Goal: Transaction & Acquisition: Purchase product/service

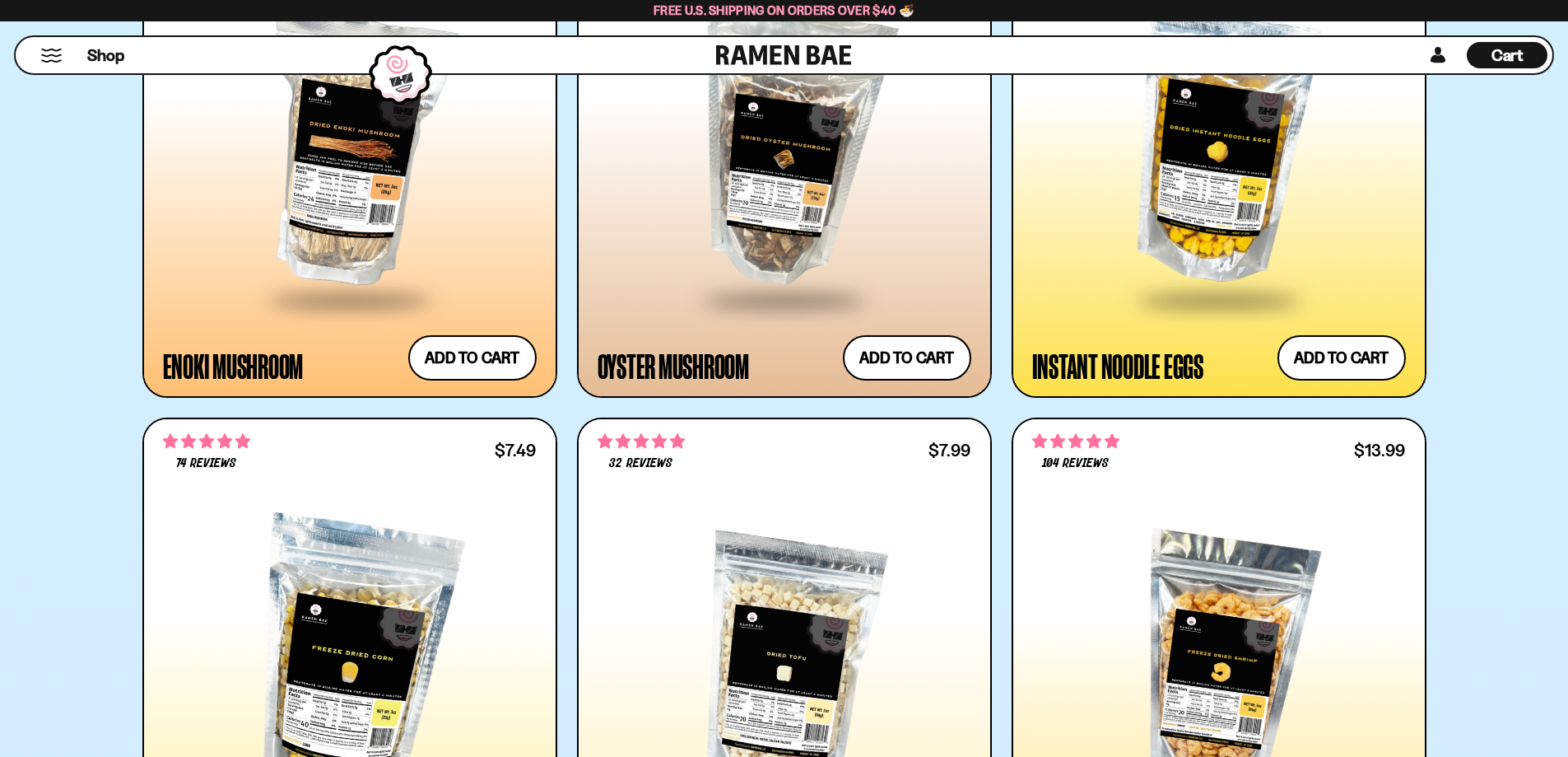
scroll to position [2719, 0]
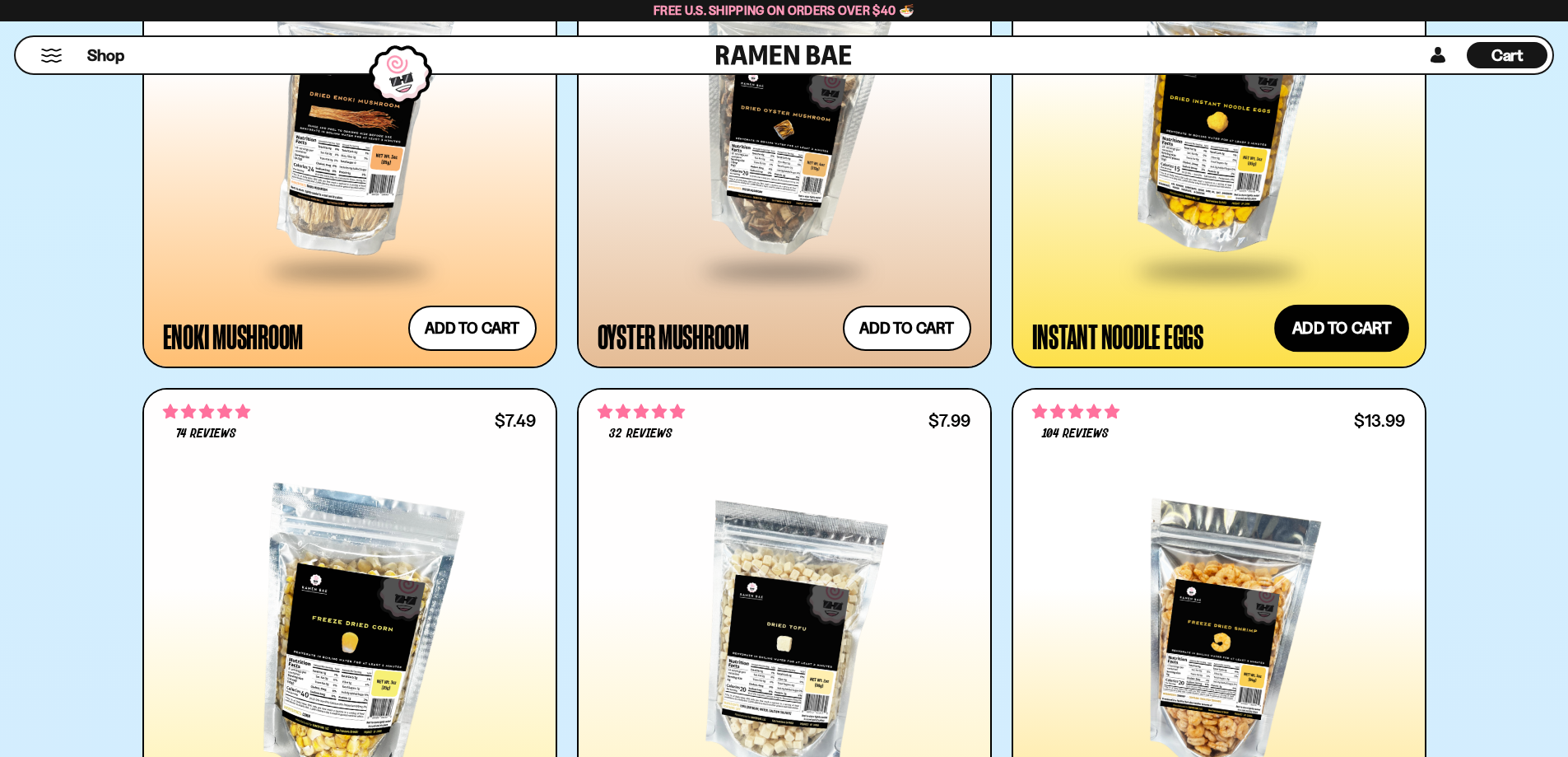
click at [1344, 327] on button "Add to cart Add ― Regular price $7.49 Regular price Sale price $7.49 Unit price…" at bounding box center [1342, 328] width 135 height 47
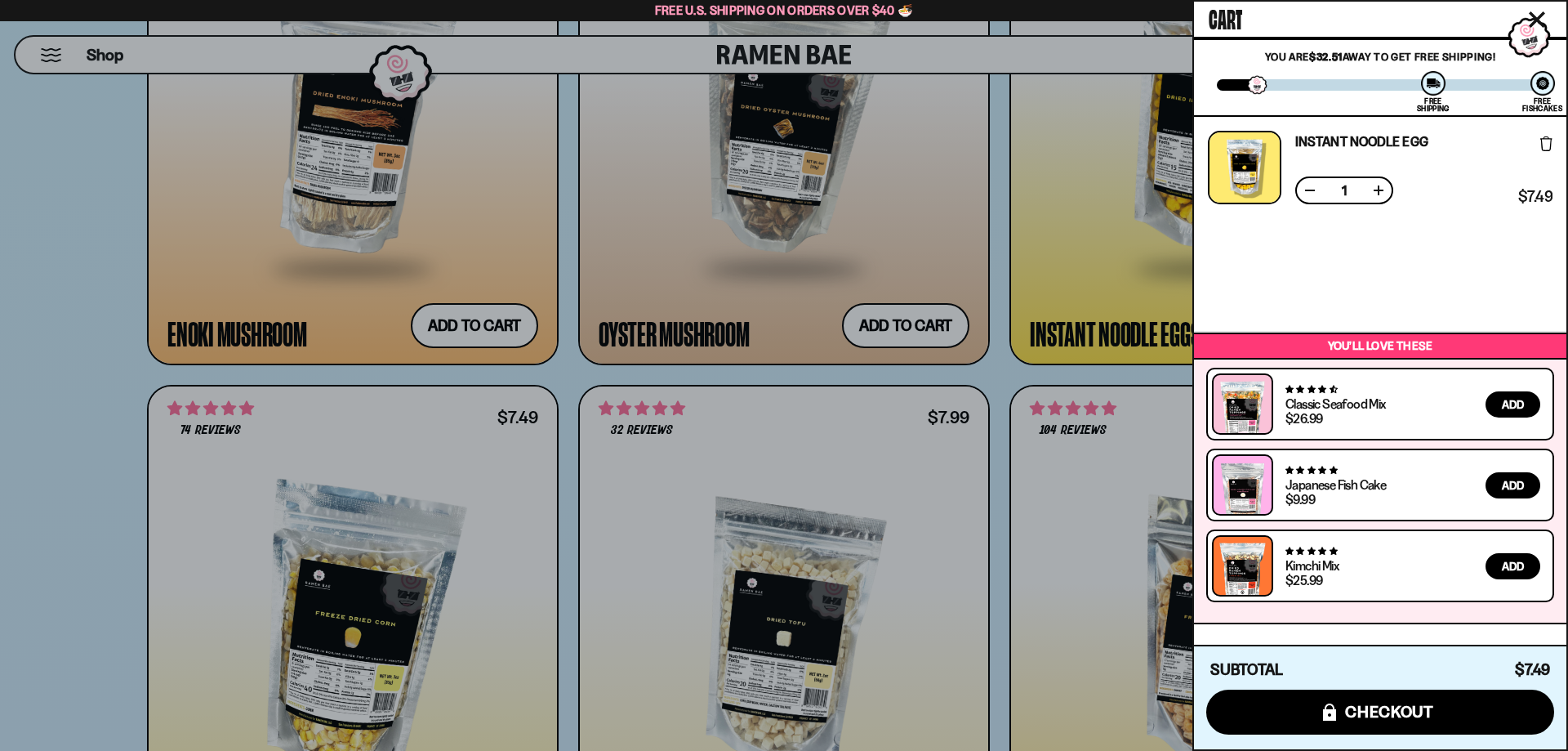
click at [1022, 369] on div at bounding box center [784, 376] width 1568 height 751
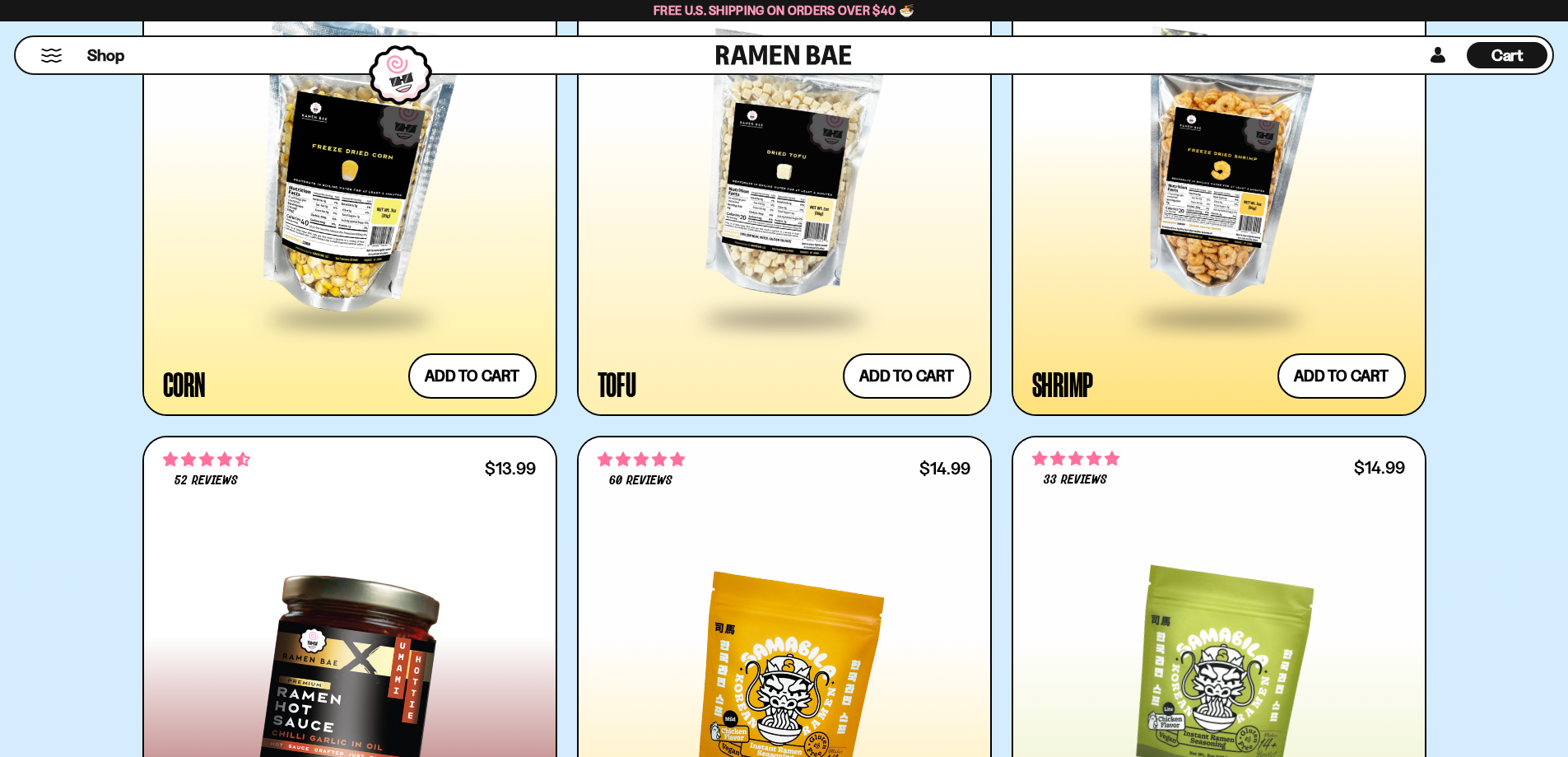
scroll to position [3213, 0]
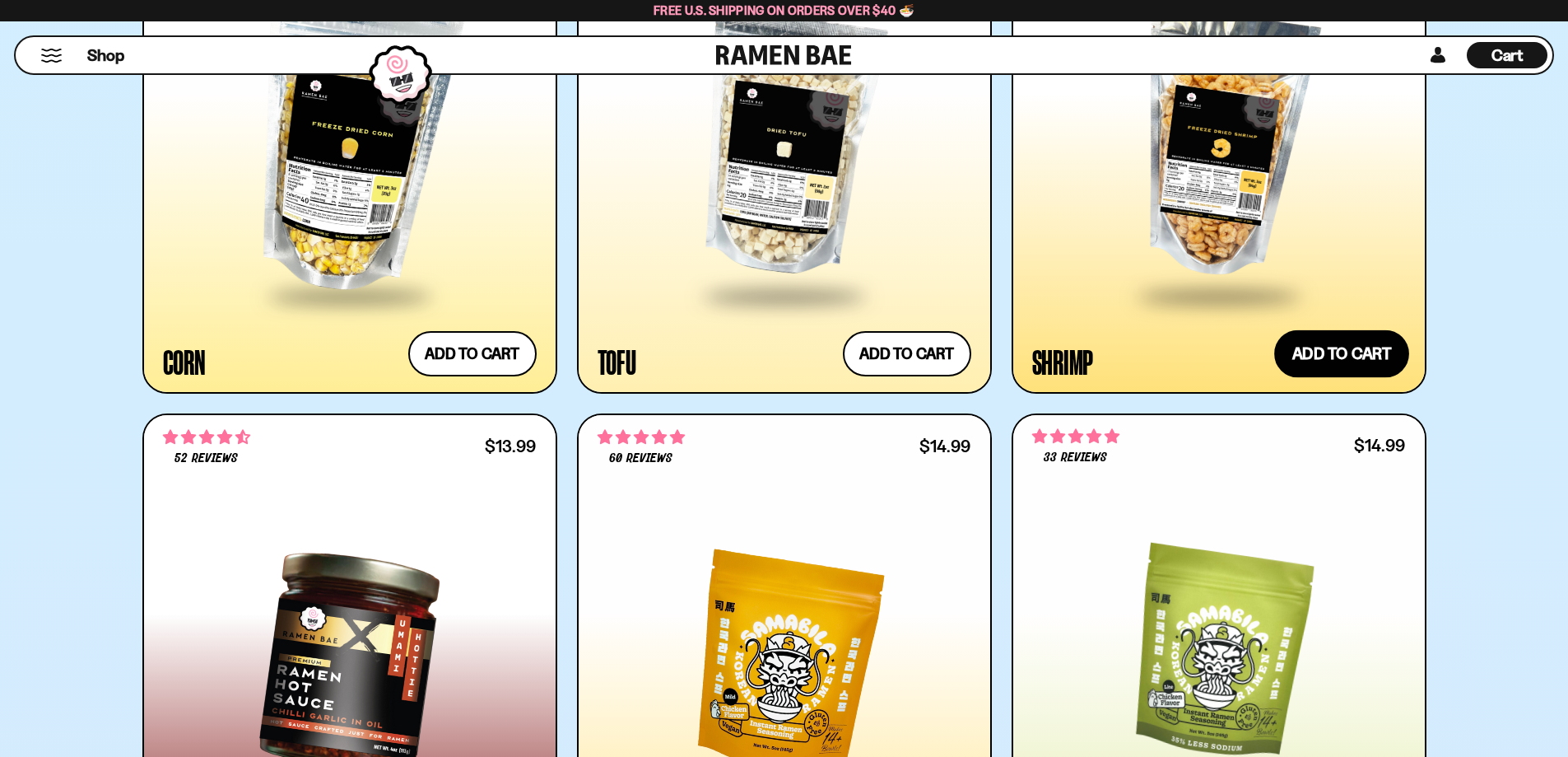
click at [1355, 365] on button "Add to cart Add ― Regular price $13.99 Regular price Sale price $13.99 Unit pri…" at bounding box center [1342, 354] width 135 height 47
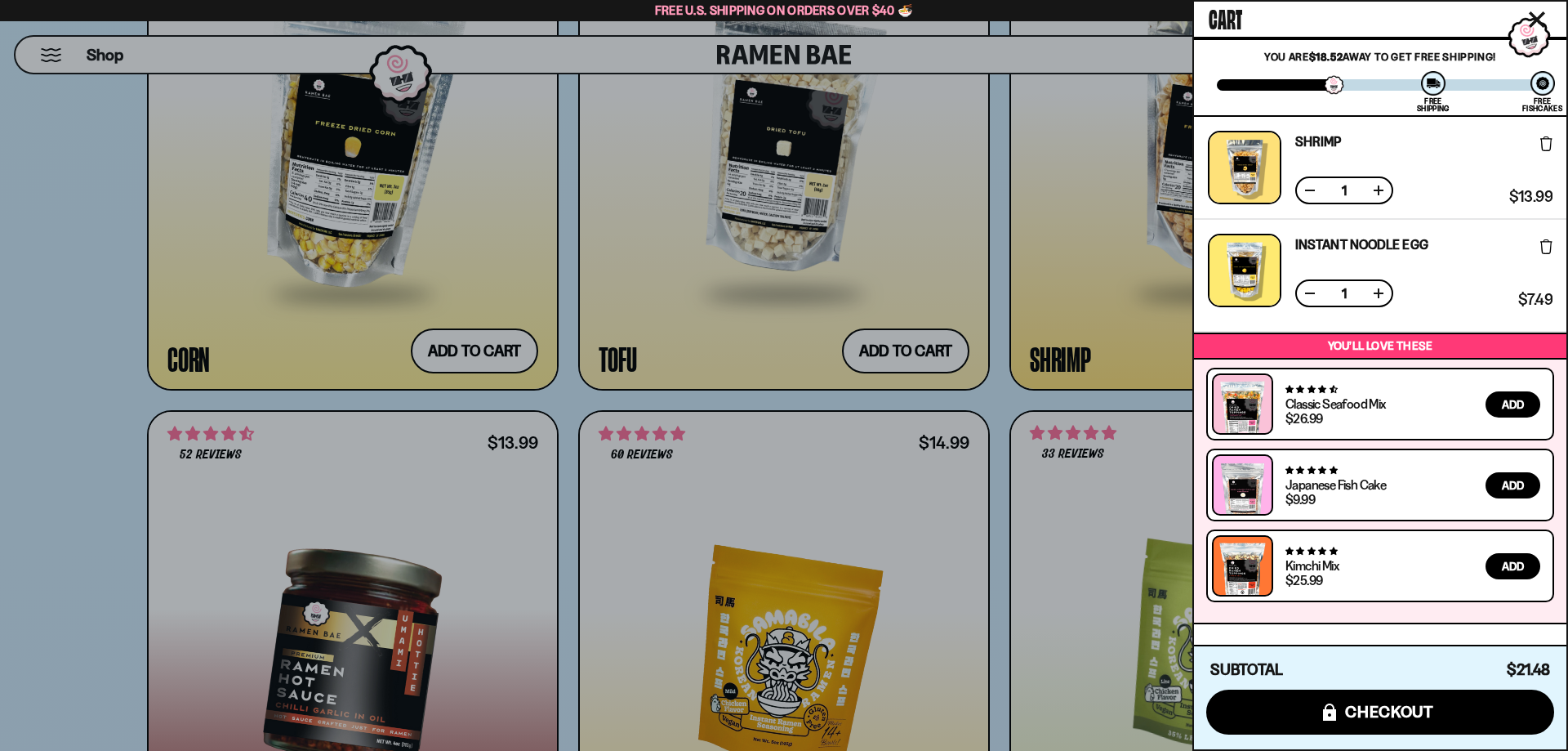
click at [1024, 490] on div at bounding box center [784, 376] width 1568 height 751
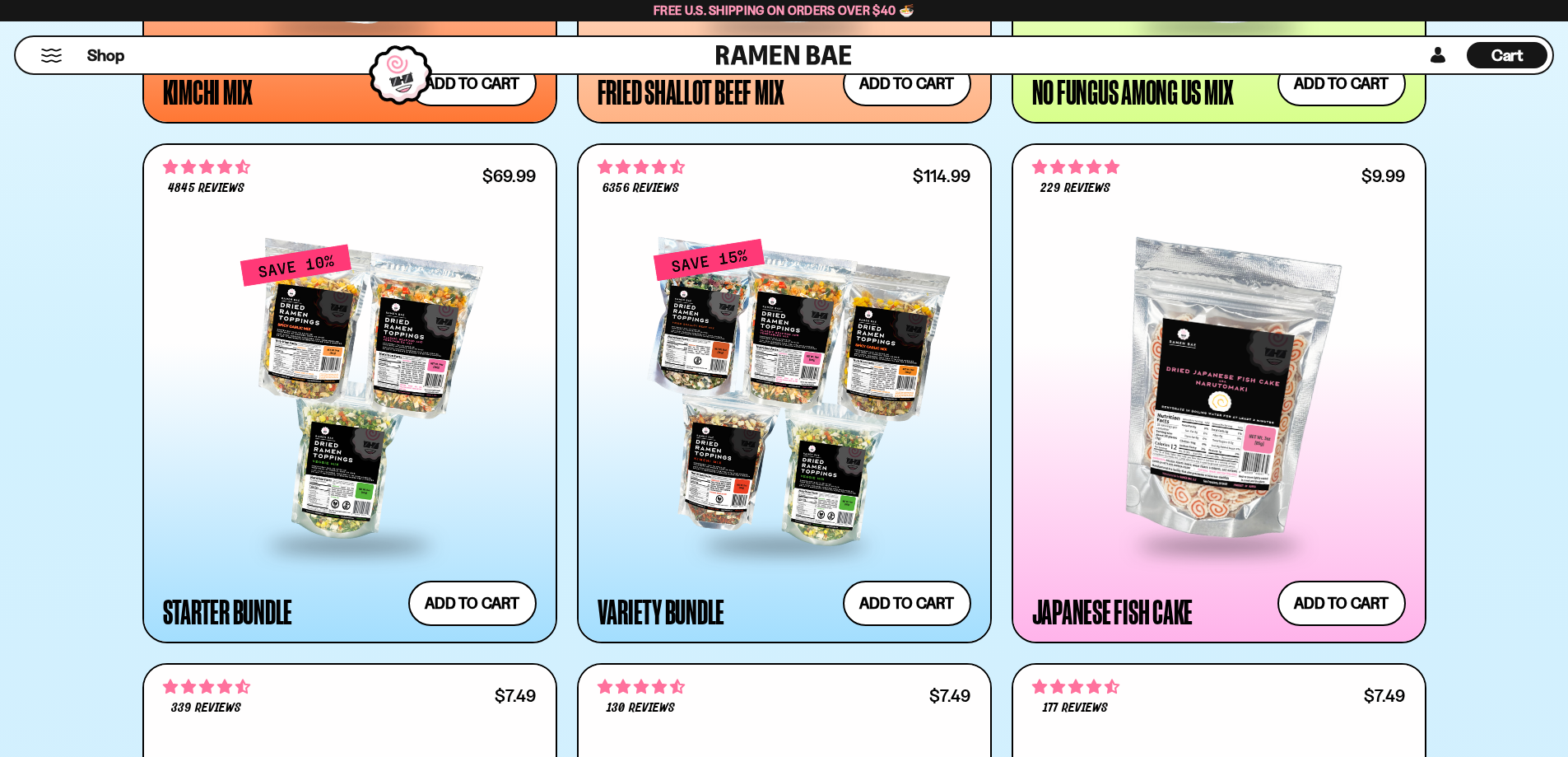
scroll to position [1894, 0]
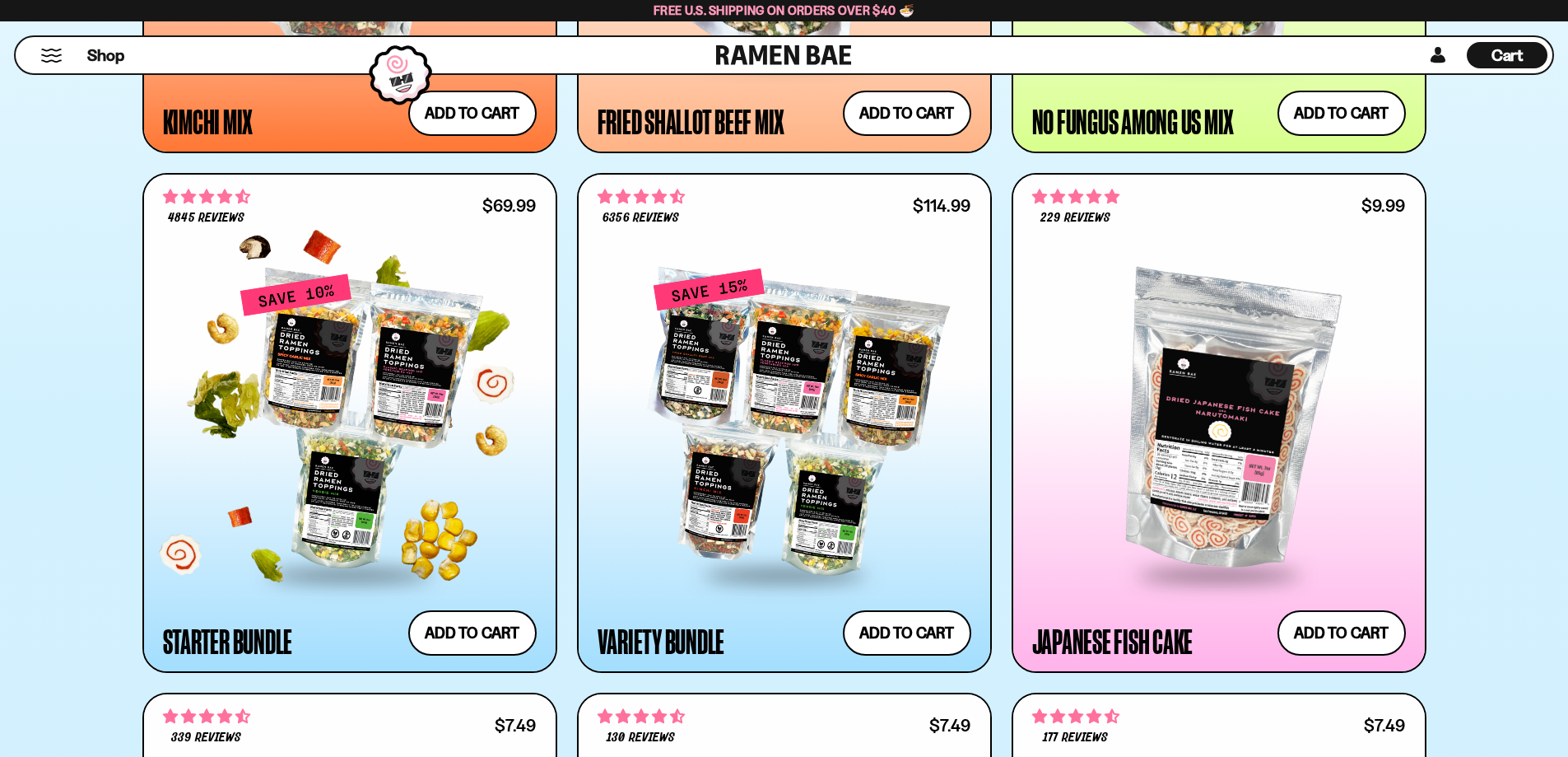
click at [373, 459] on div at bounding box center [349, 422] width 374 height 300
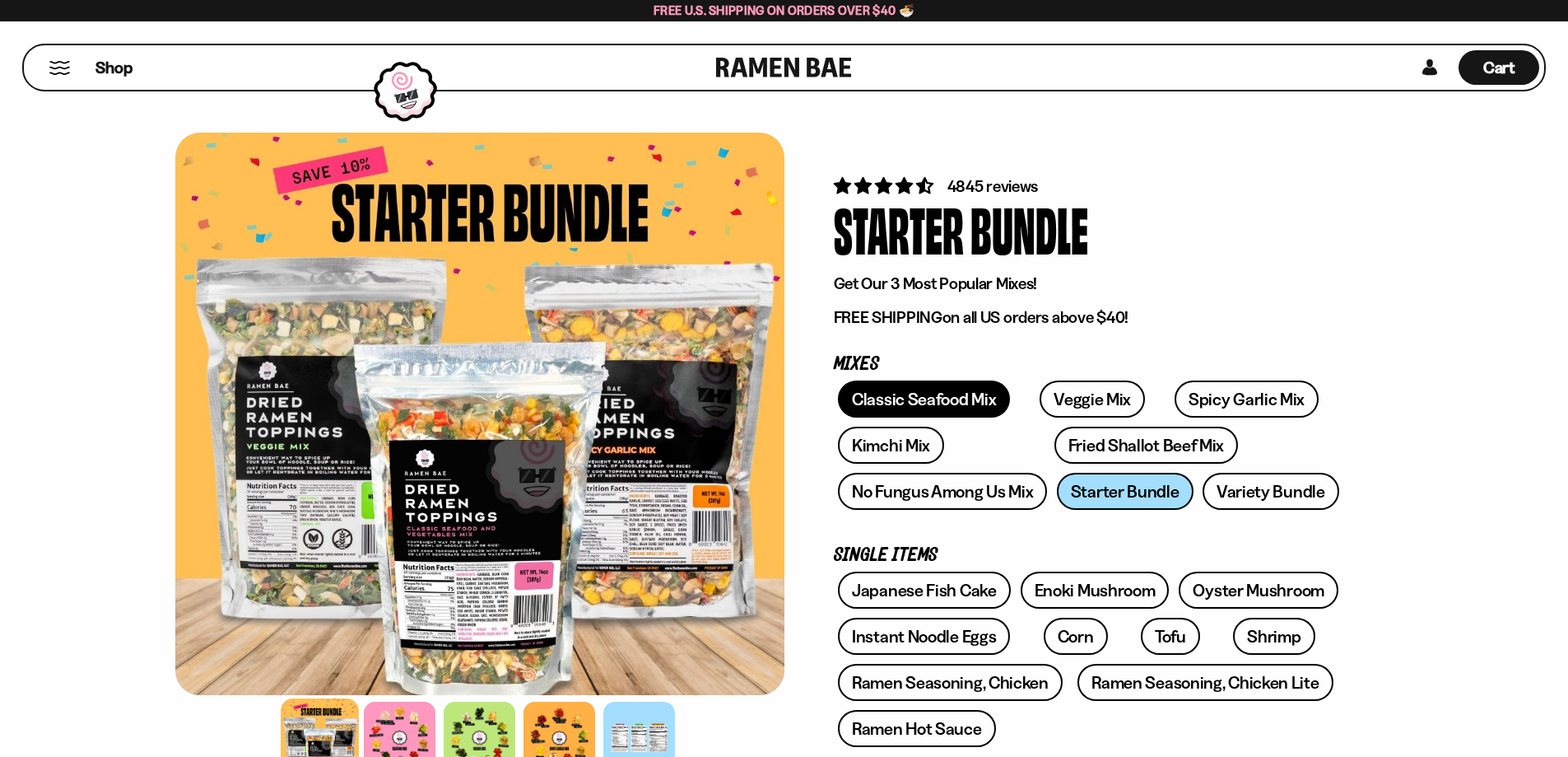
click at [963, 396] on link "Classic Seafood Mix" at bounding box center [924, 398] width 172 height 37
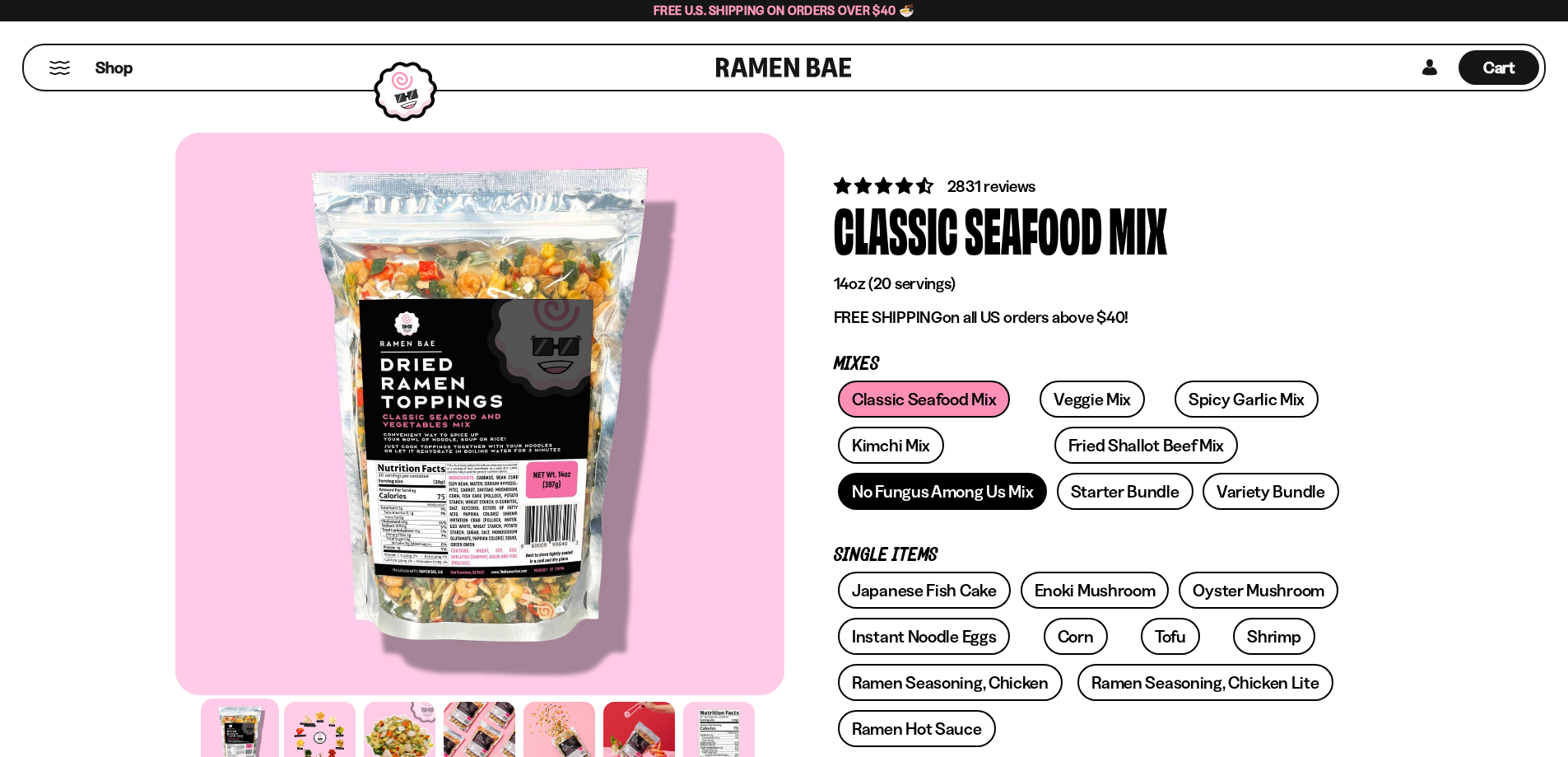
click at [962, 499] on link "No Fungus Among Us Mix" at bounding box center [942, 491] width 209 height 37
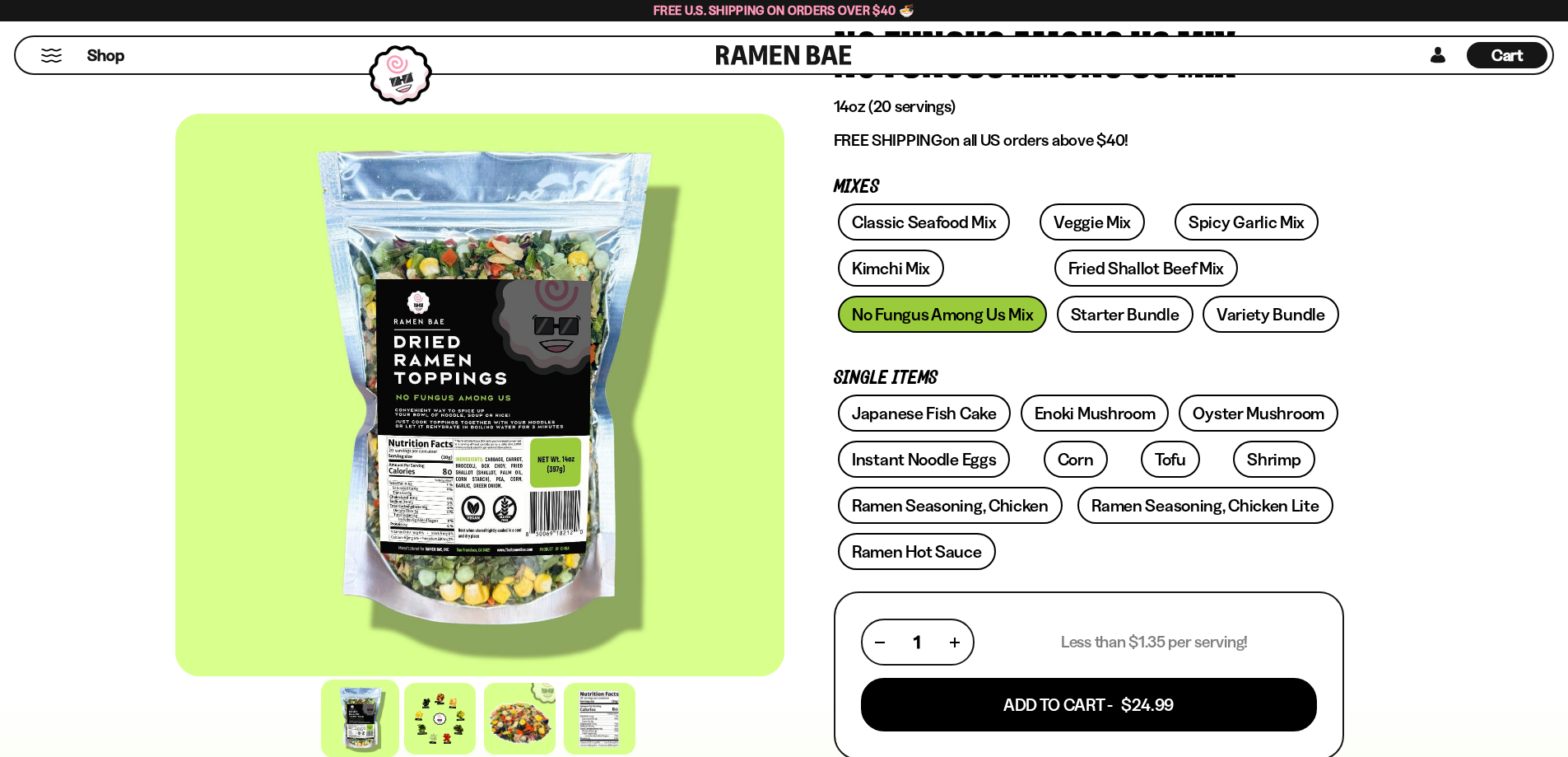
scroll to position [82, 0]
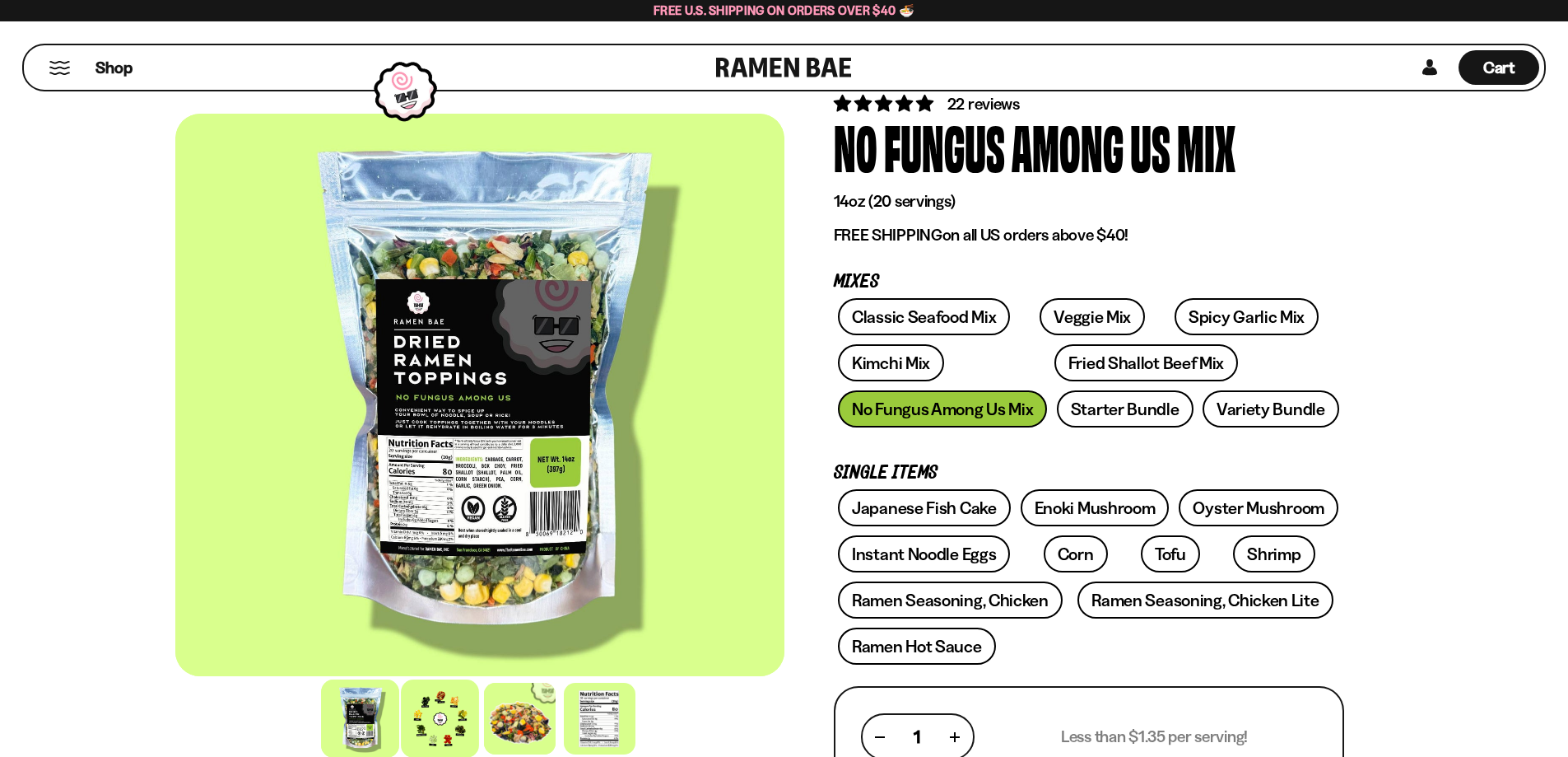
click at [422, 719] on div at bounding box center [440, 718] width 78 height 79
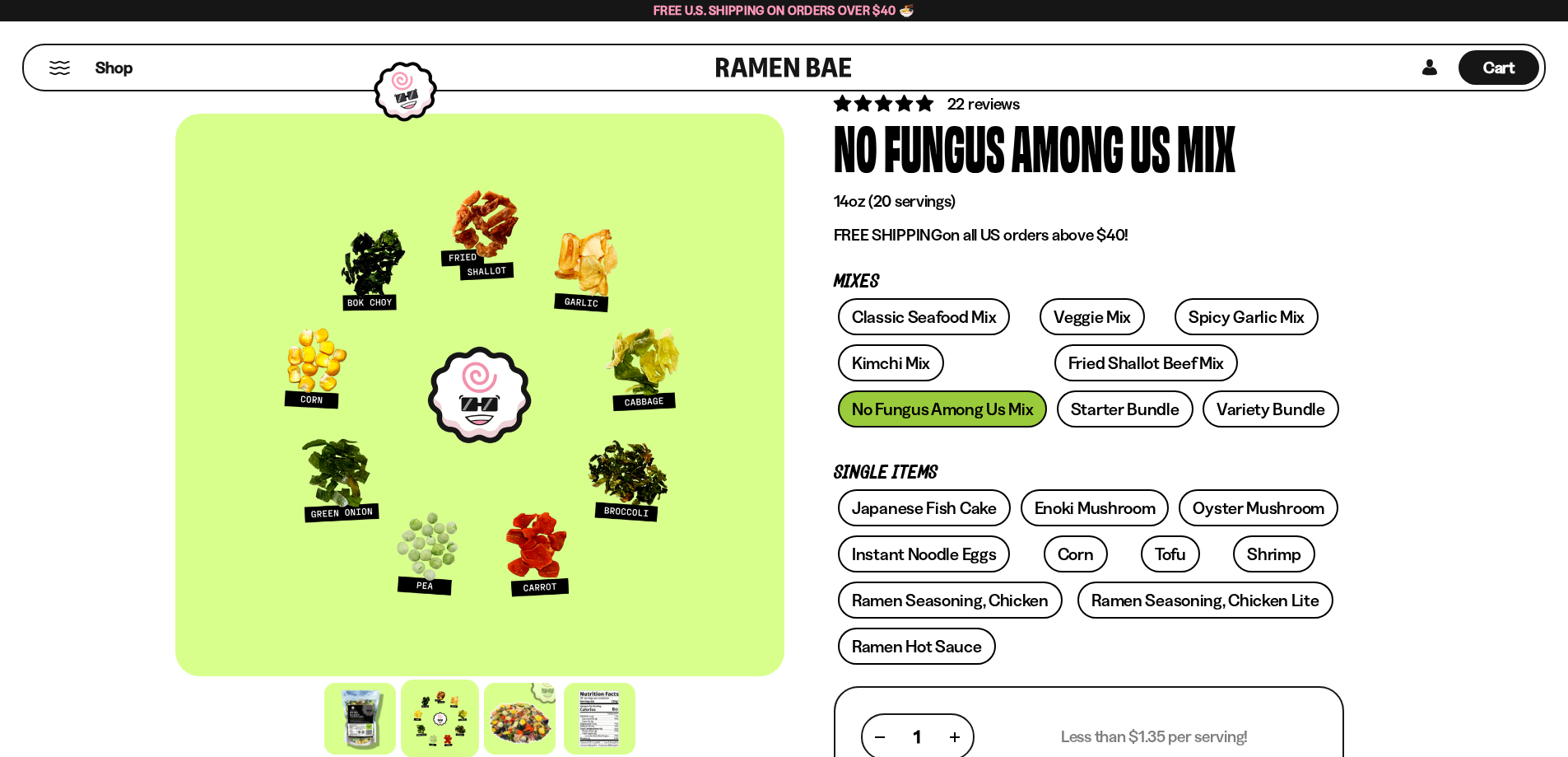
click at [940, 404] on div "Classic Seafood Mix Veggie Mix Spicy Garlic Mix Kimchi Mix Fried Shallot Beef M…" at bounding box center [1089, 367] width 511 height 138
click at [1175, 323] on link "Spicy Garlic Mix" at bounding box center [1246, 316] width 144 height 37
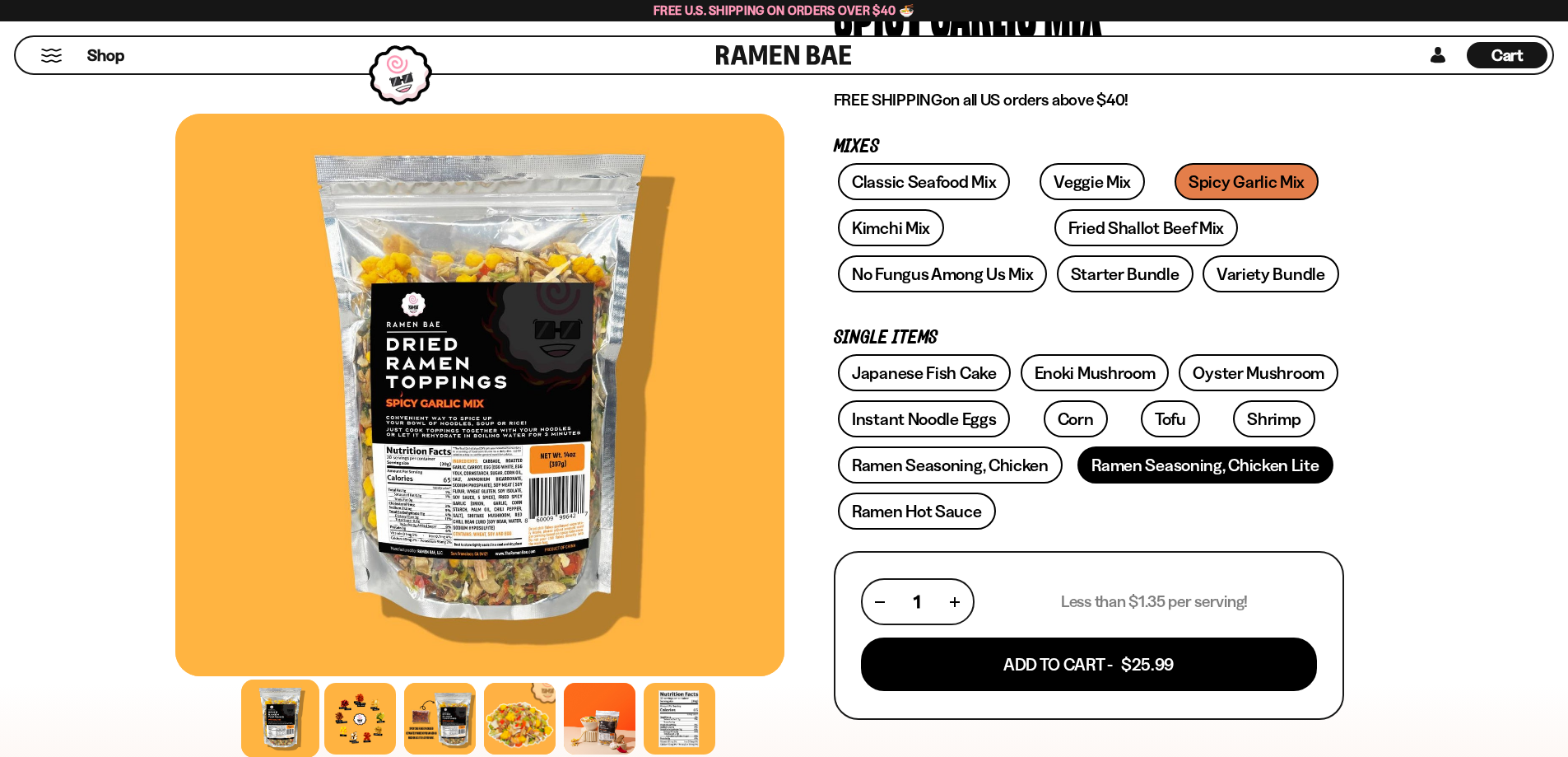
scroll to position [247, 0]
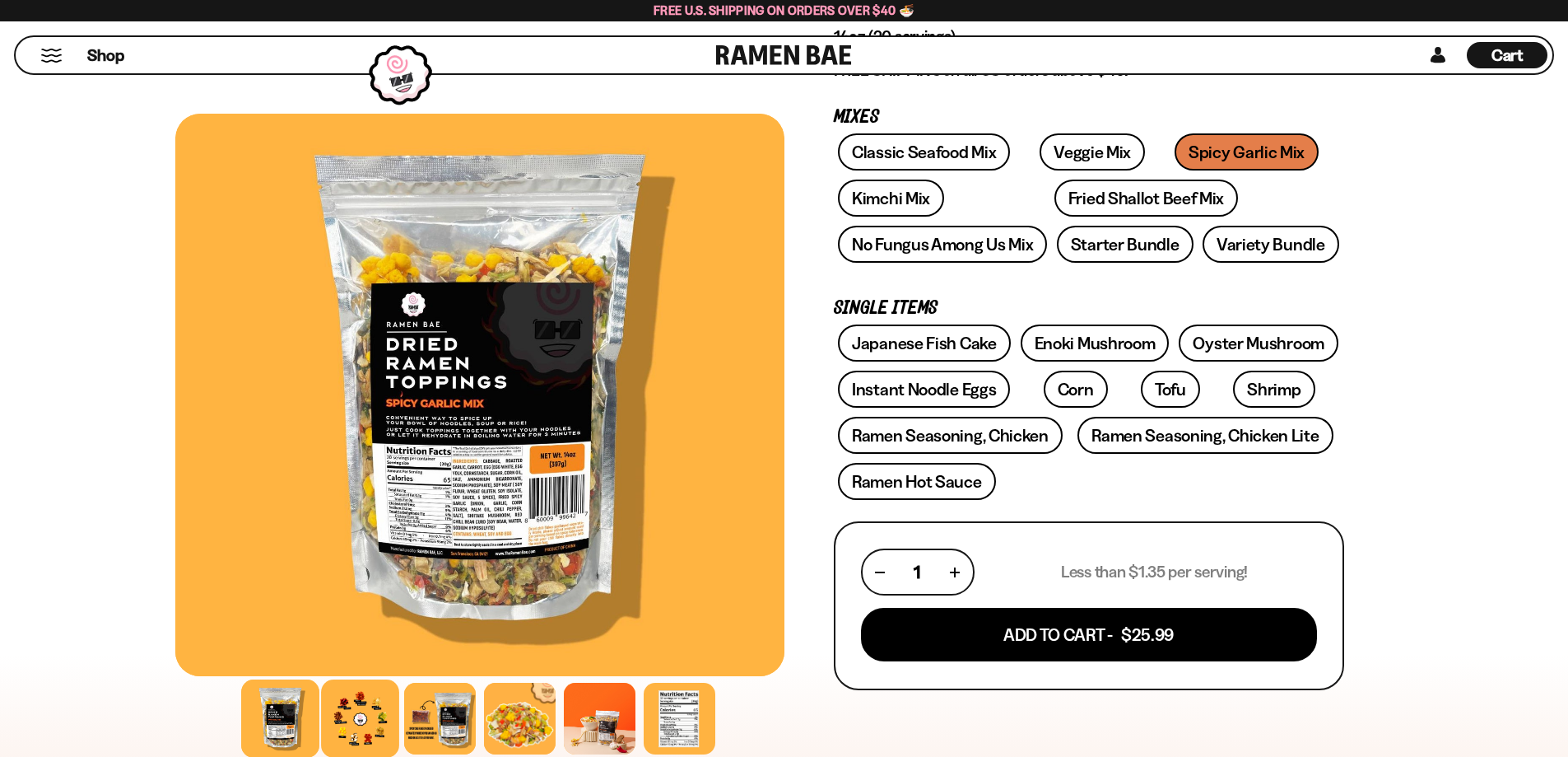
click at [375, 726] on div at bounding box center [360, 718] width 78 height 79
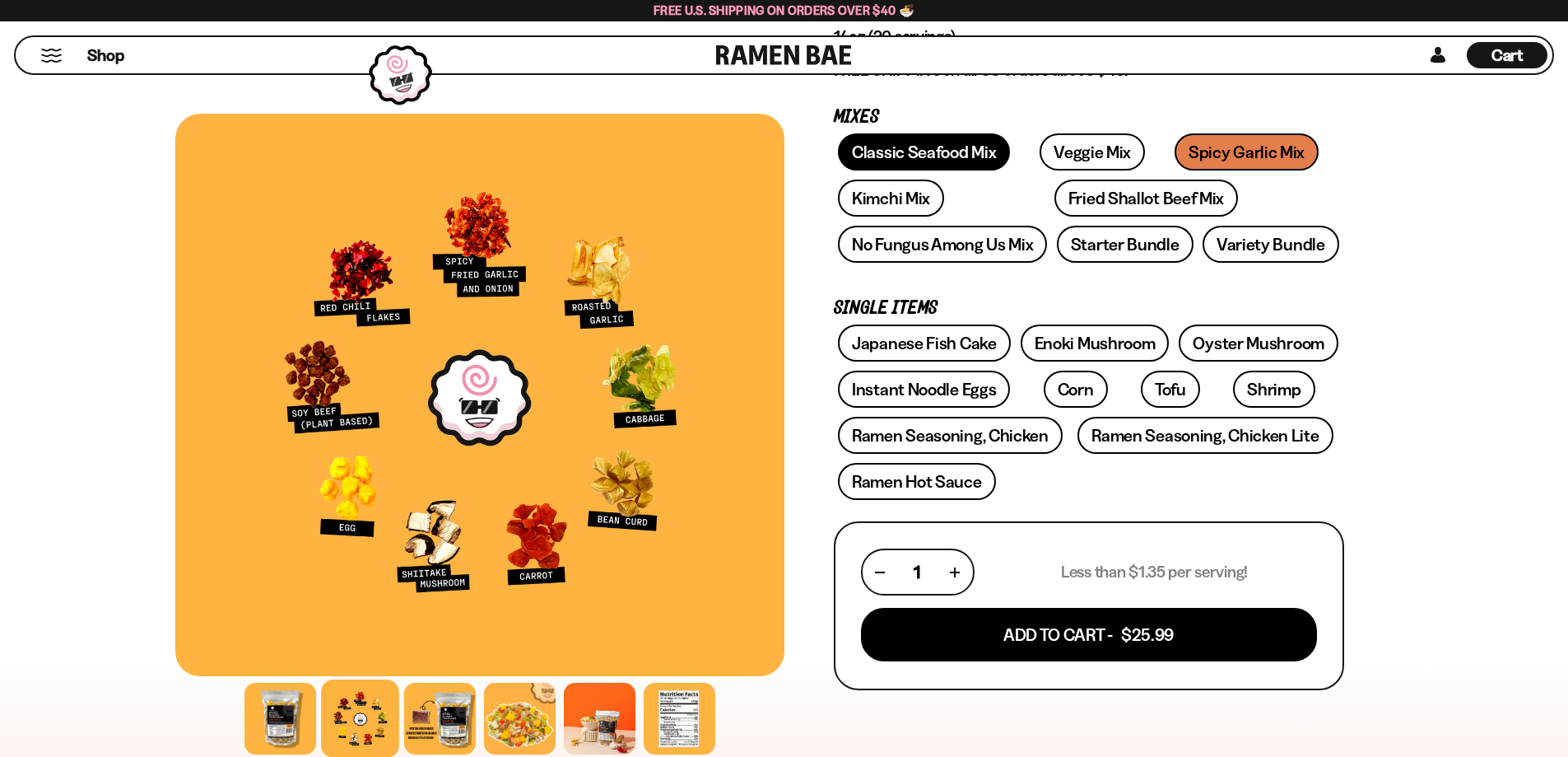
click at [942, 145] on link "Classic Seafood Mix" at bounding box center [924, 151] width 172 height 37
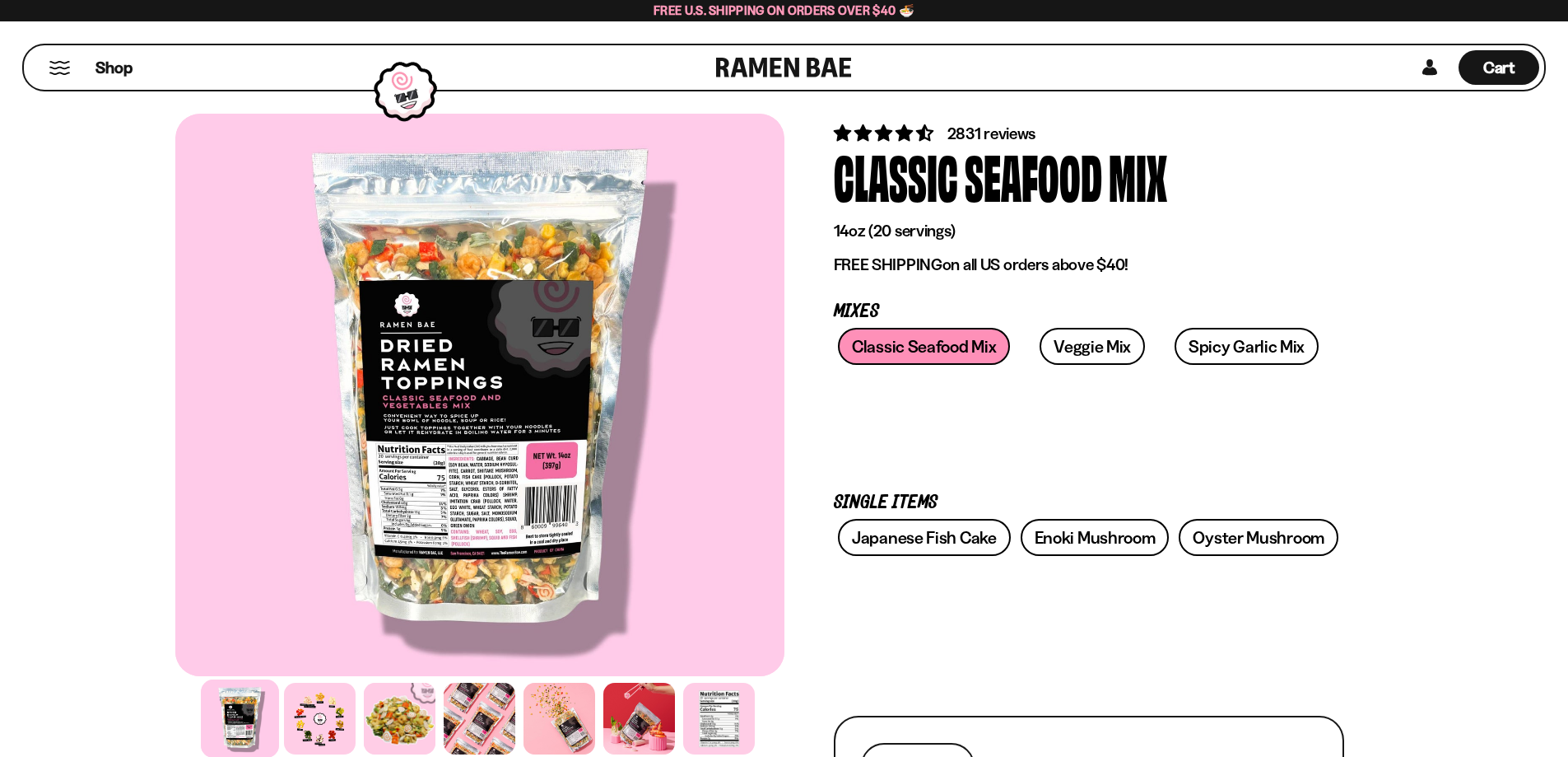
scroll to position [82, 0]
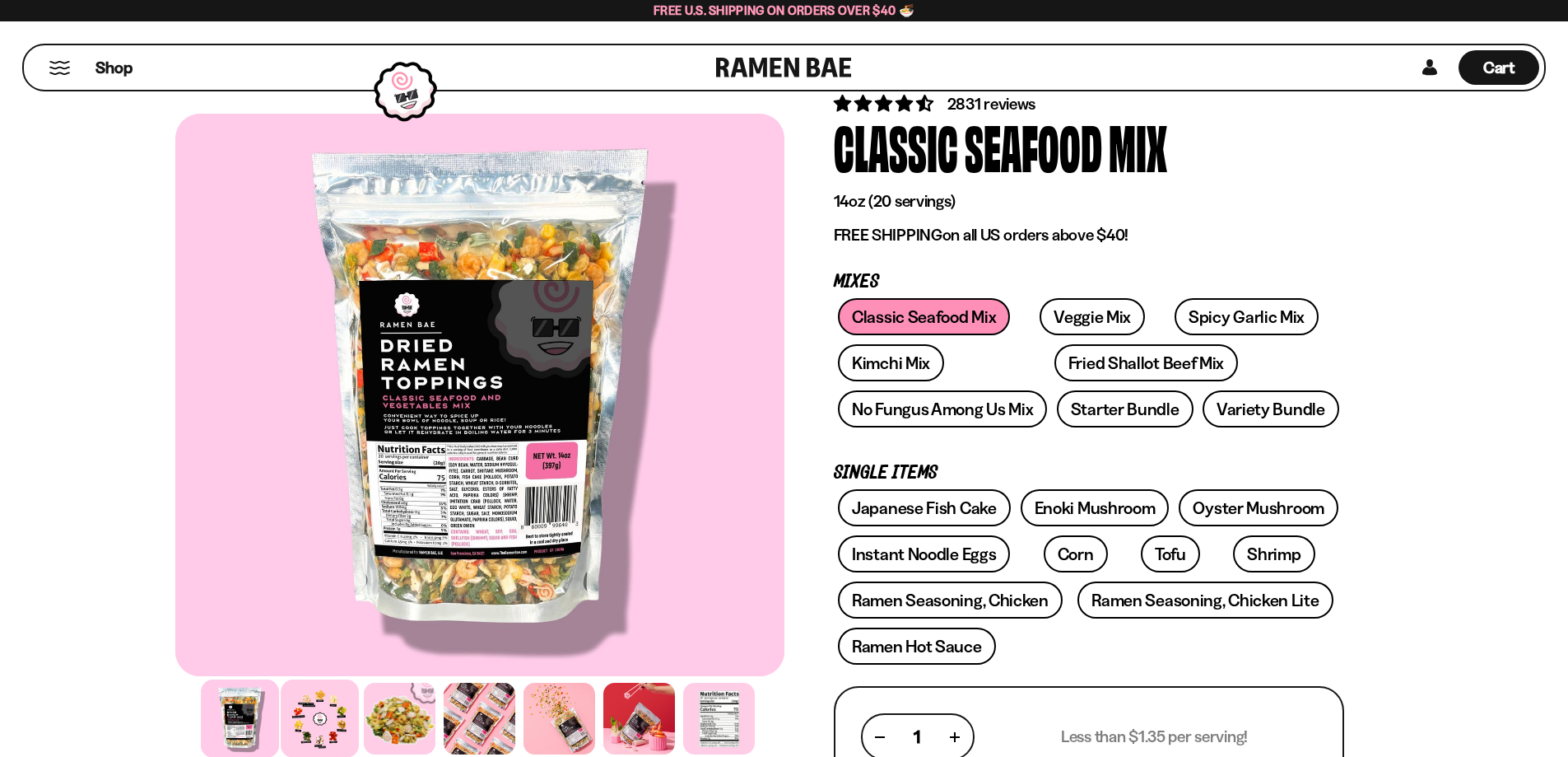
click at [326, 713] on div at bounding box center [320, 718] width 78 height 79
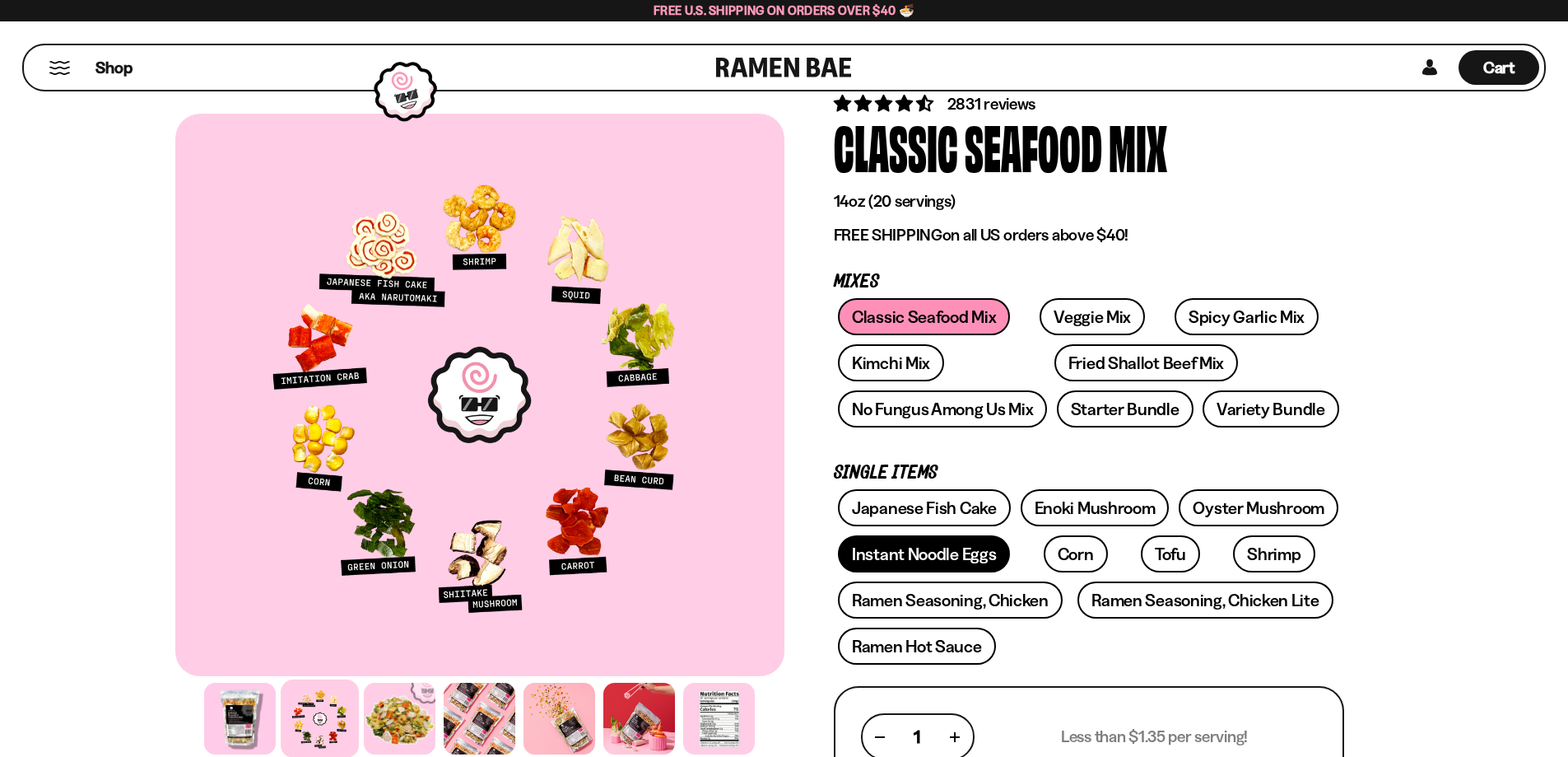
click at [957, 561] on link "Instant Noodle Eggs" at bounding box center [924, 554] width 172 height 37
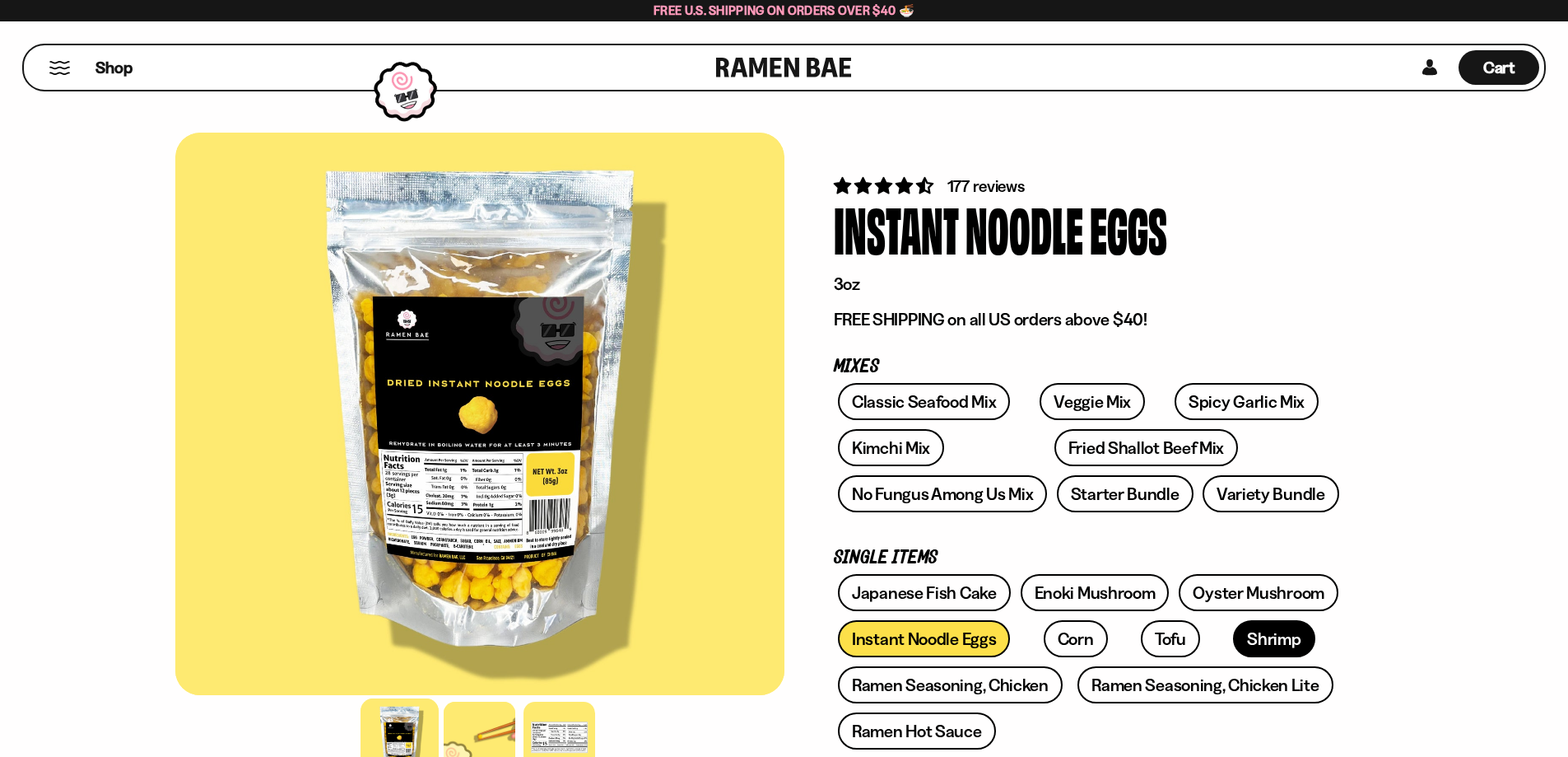
click at [1233, 629] on link "Shrimp" at bounding box center [1274, 638] width 81 height 37
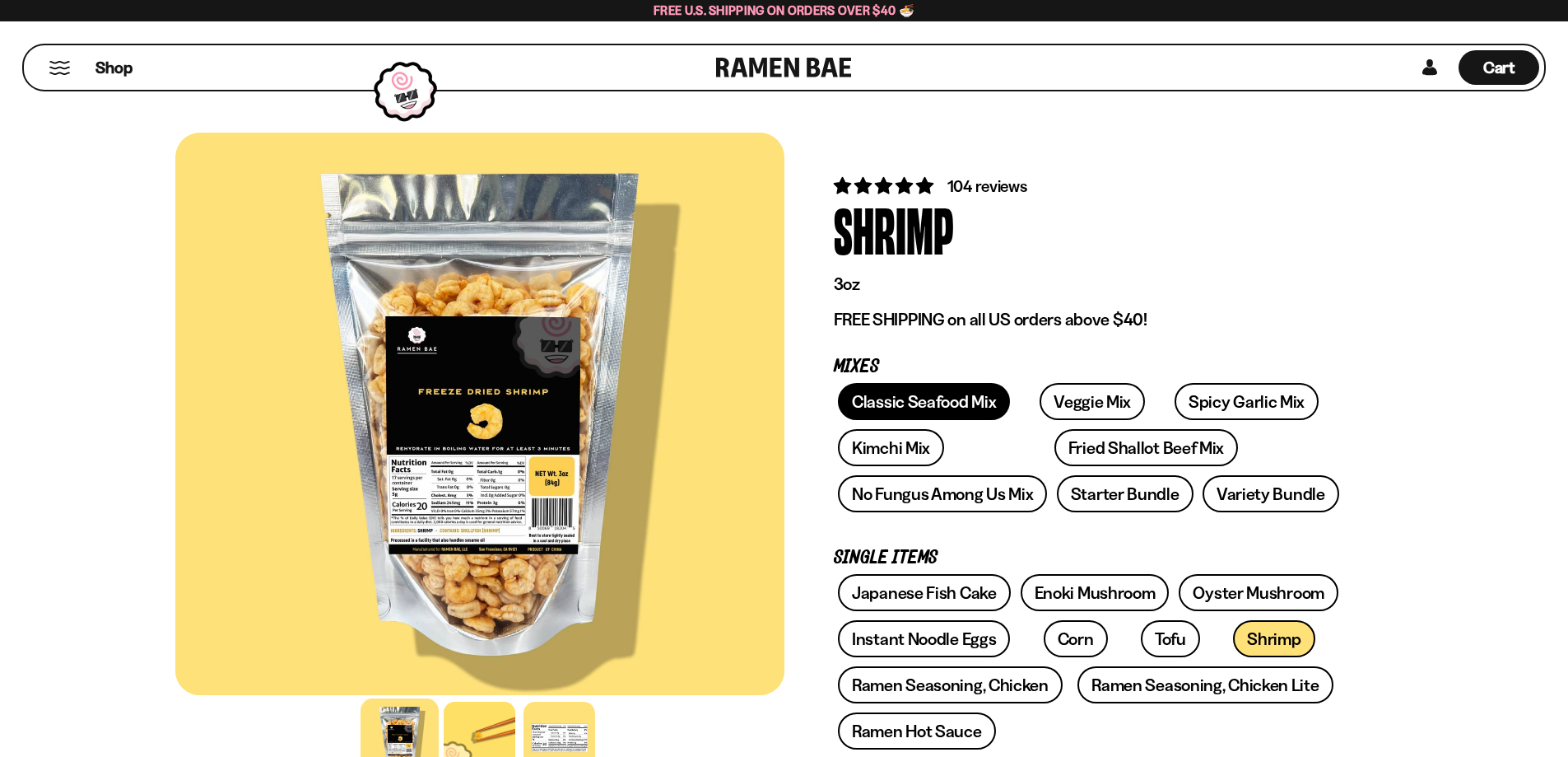
click at [911, 408] on link "Classic Seafood Mix" at bounding box center [924, 401] width 172 height 37
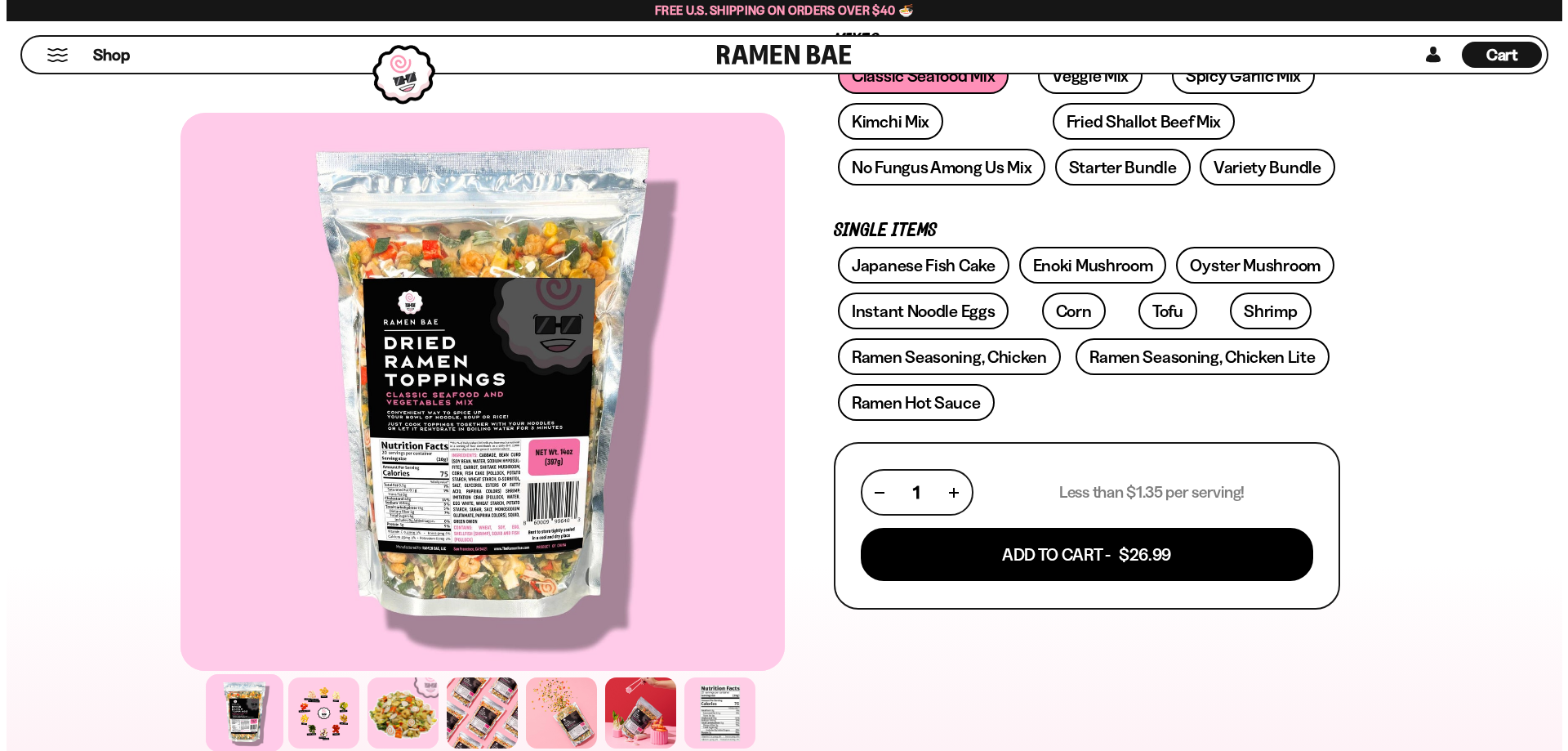
scroll to position [327, 0]
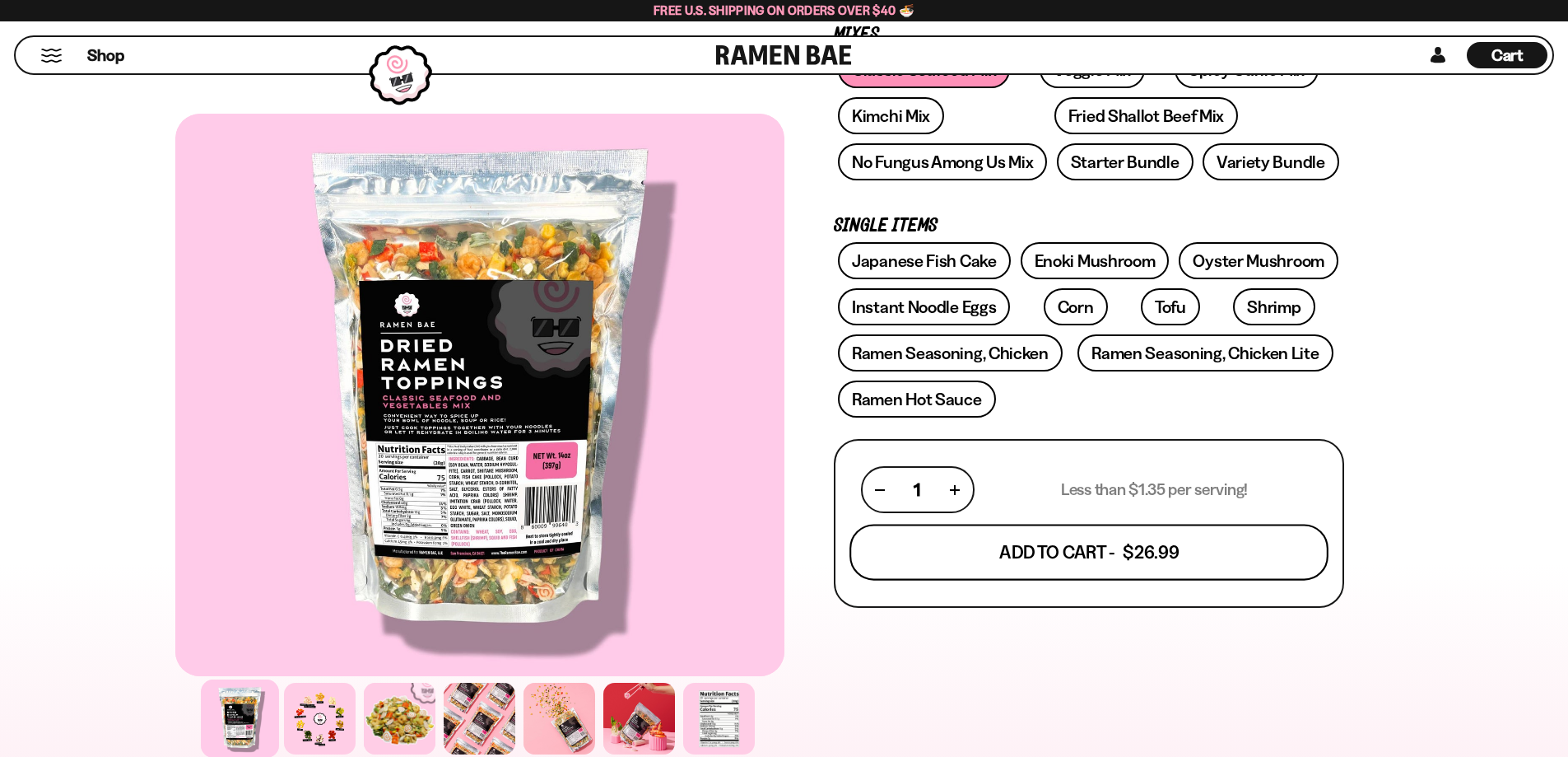
click at [1121, 557] on button "Add To Cart - $26.99" at bounding box center [1089, 553] width 479 height 56
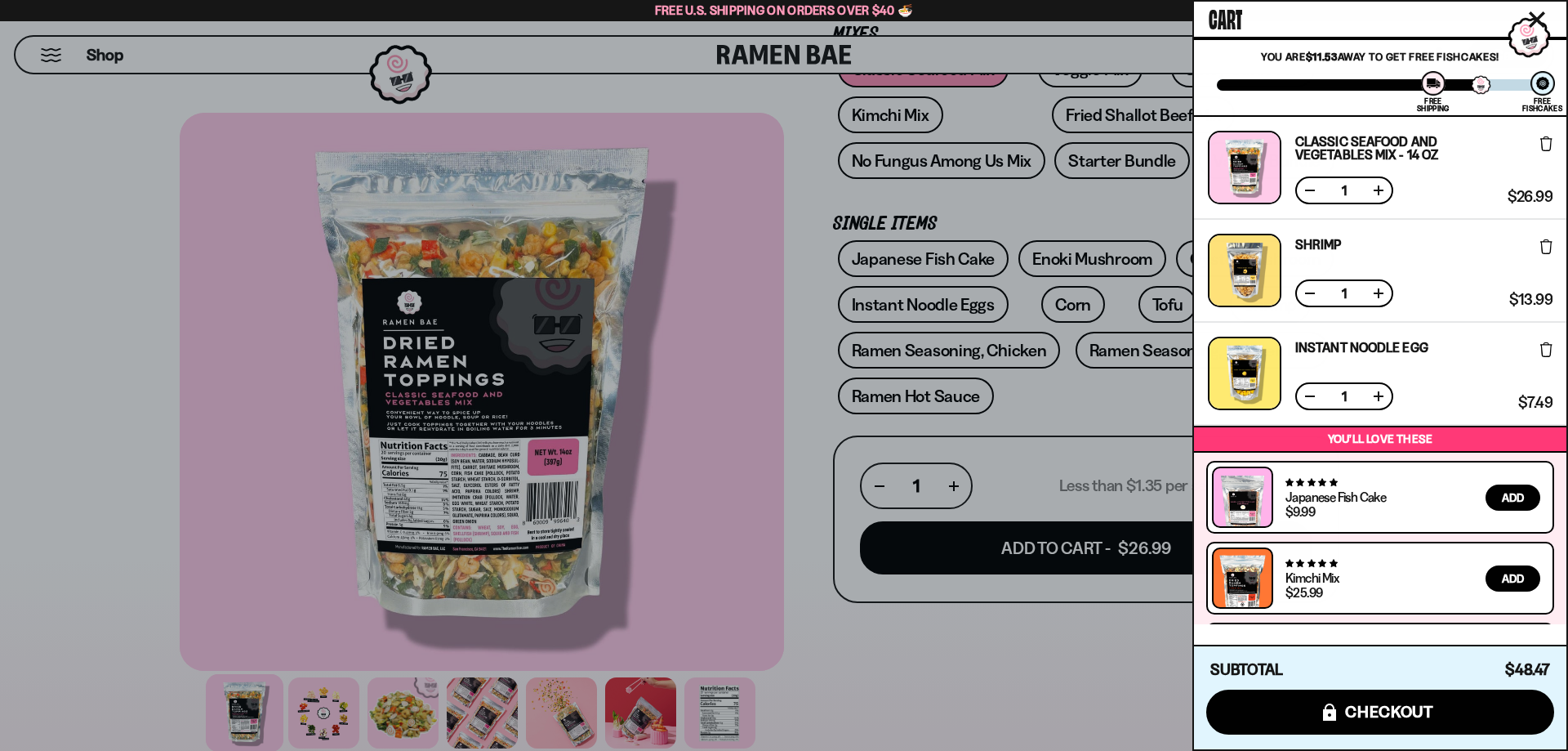
click at [931, 625] on div at bounding box center [784, 376] width 1568 height 751
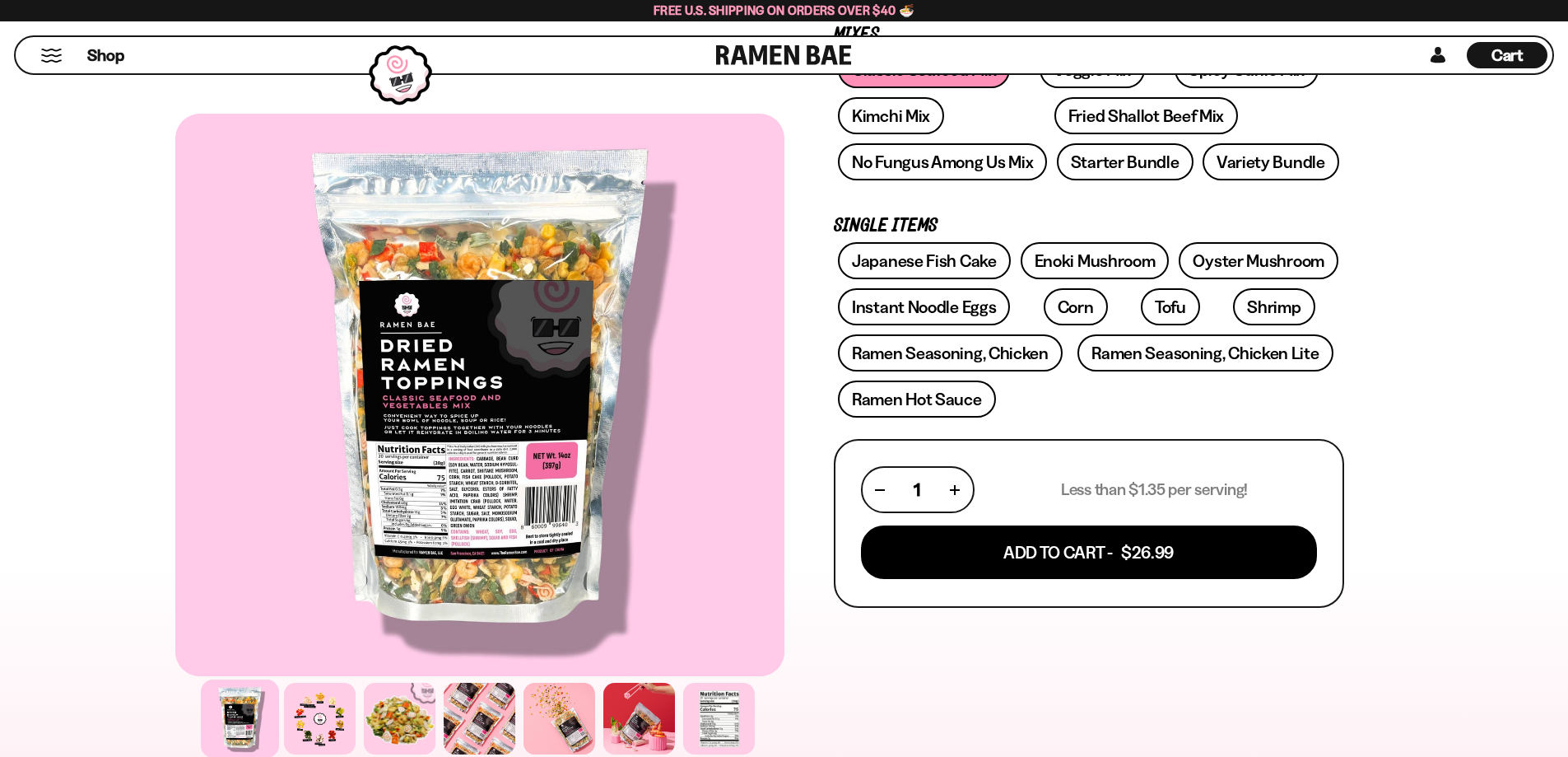
click at [43, 49] on button "Mobile Menu Trigger" at bounding box center [52, 55] width 23 height 14
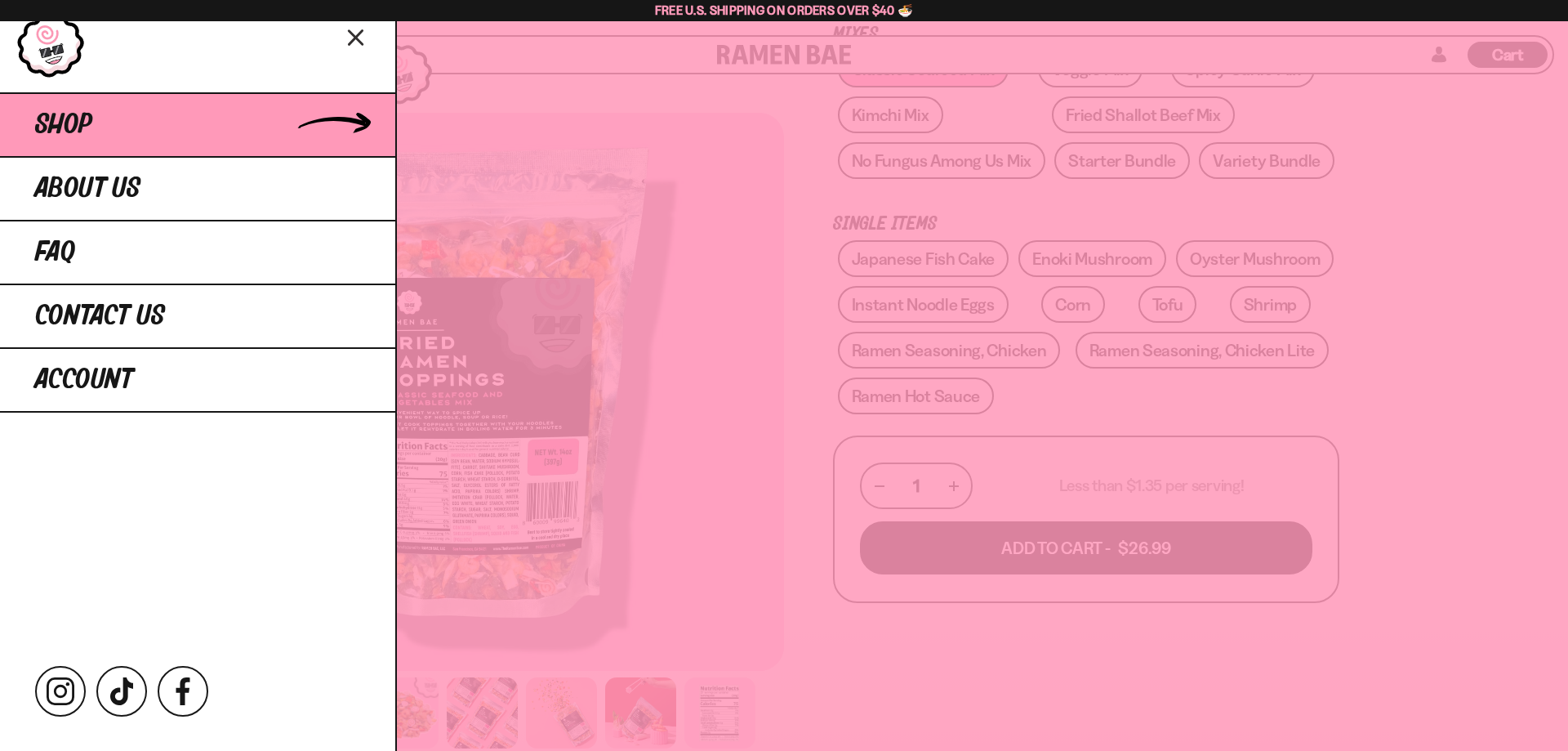
click at [176, 136] on link "Shop" at bounding box center [197, 124] width 395 height 64
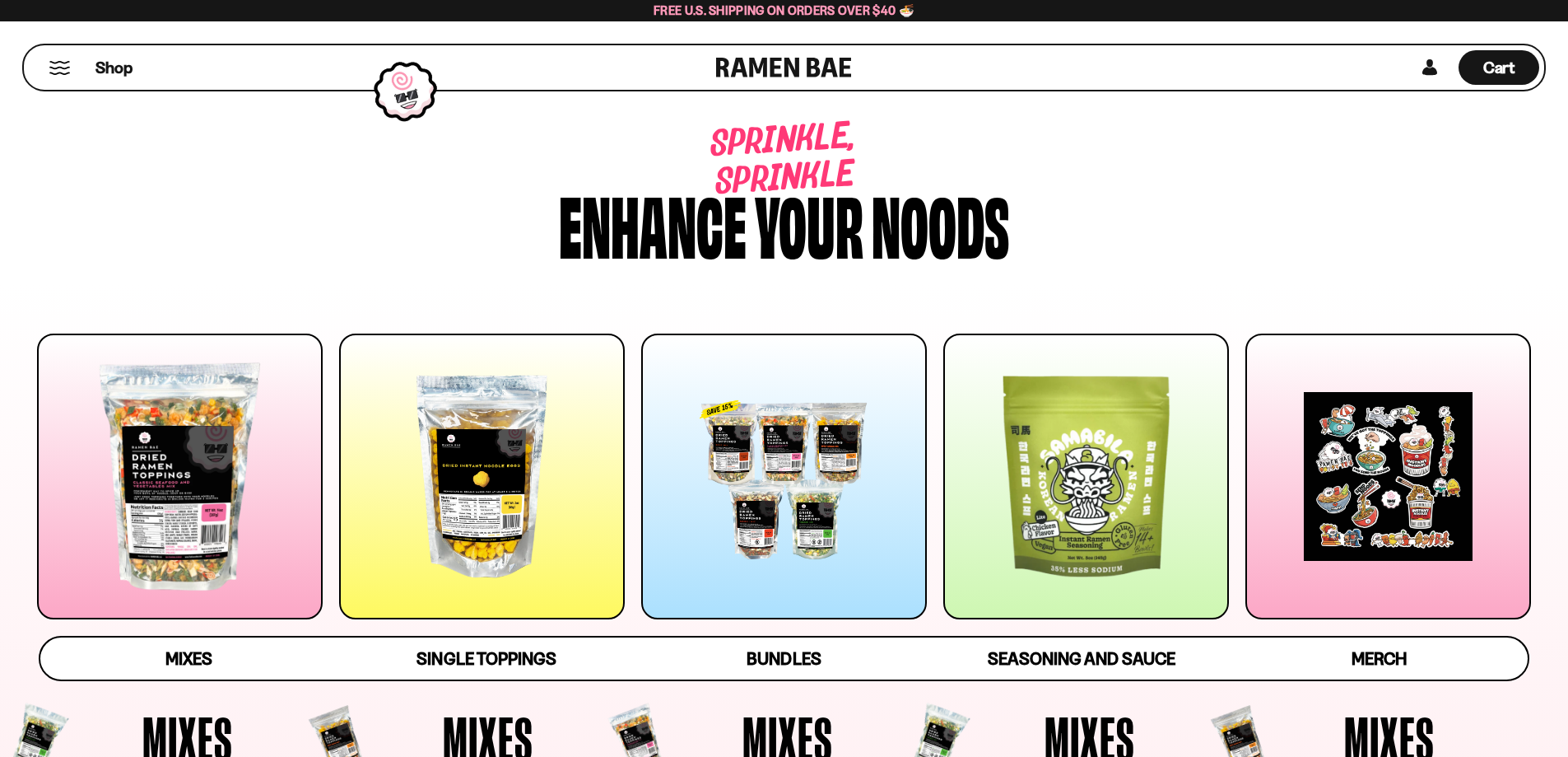
click at [800, 478] on div at bounding box center [784, 477] width 286 height 286
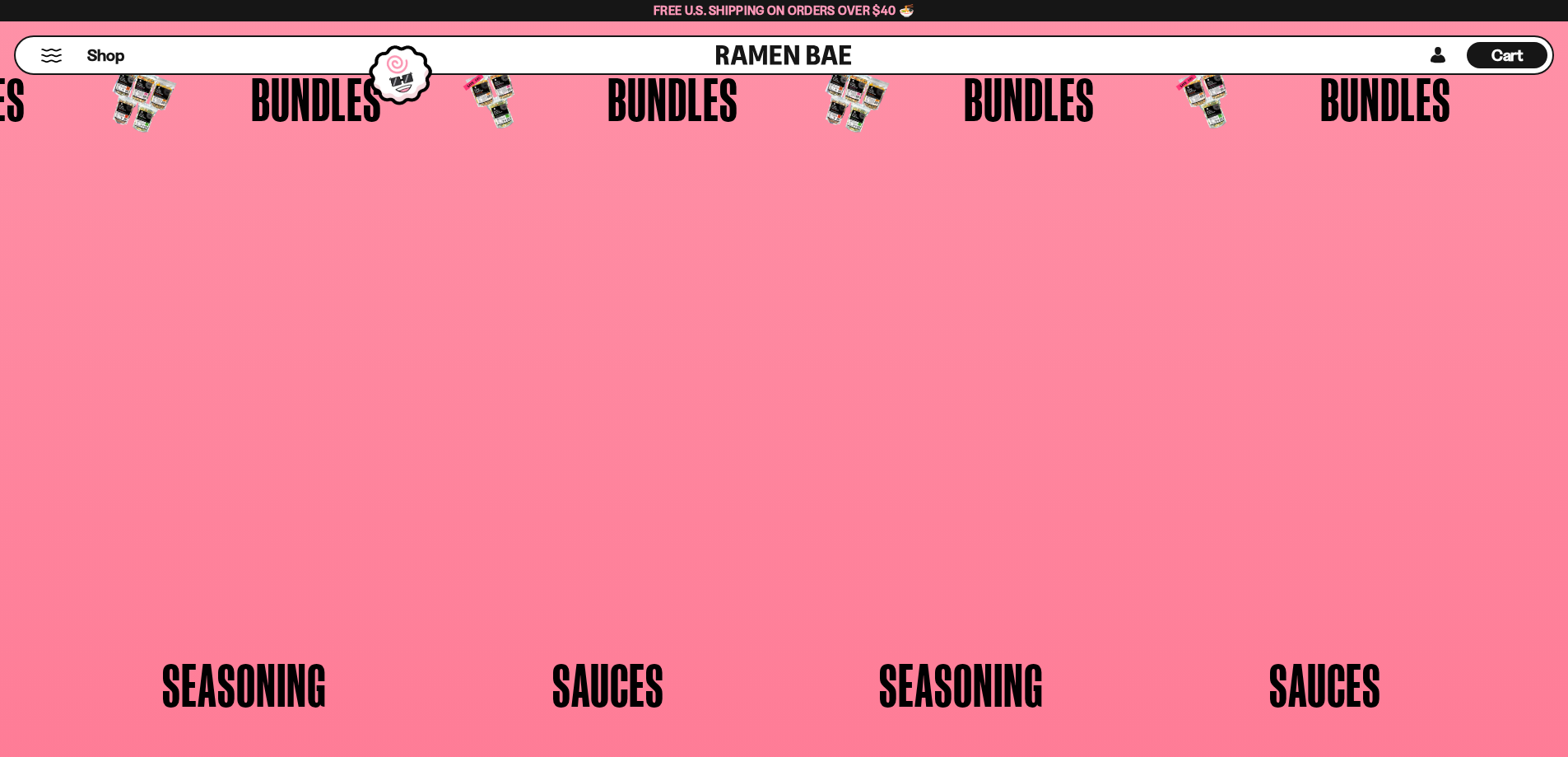
scroll to position [4301, 0]
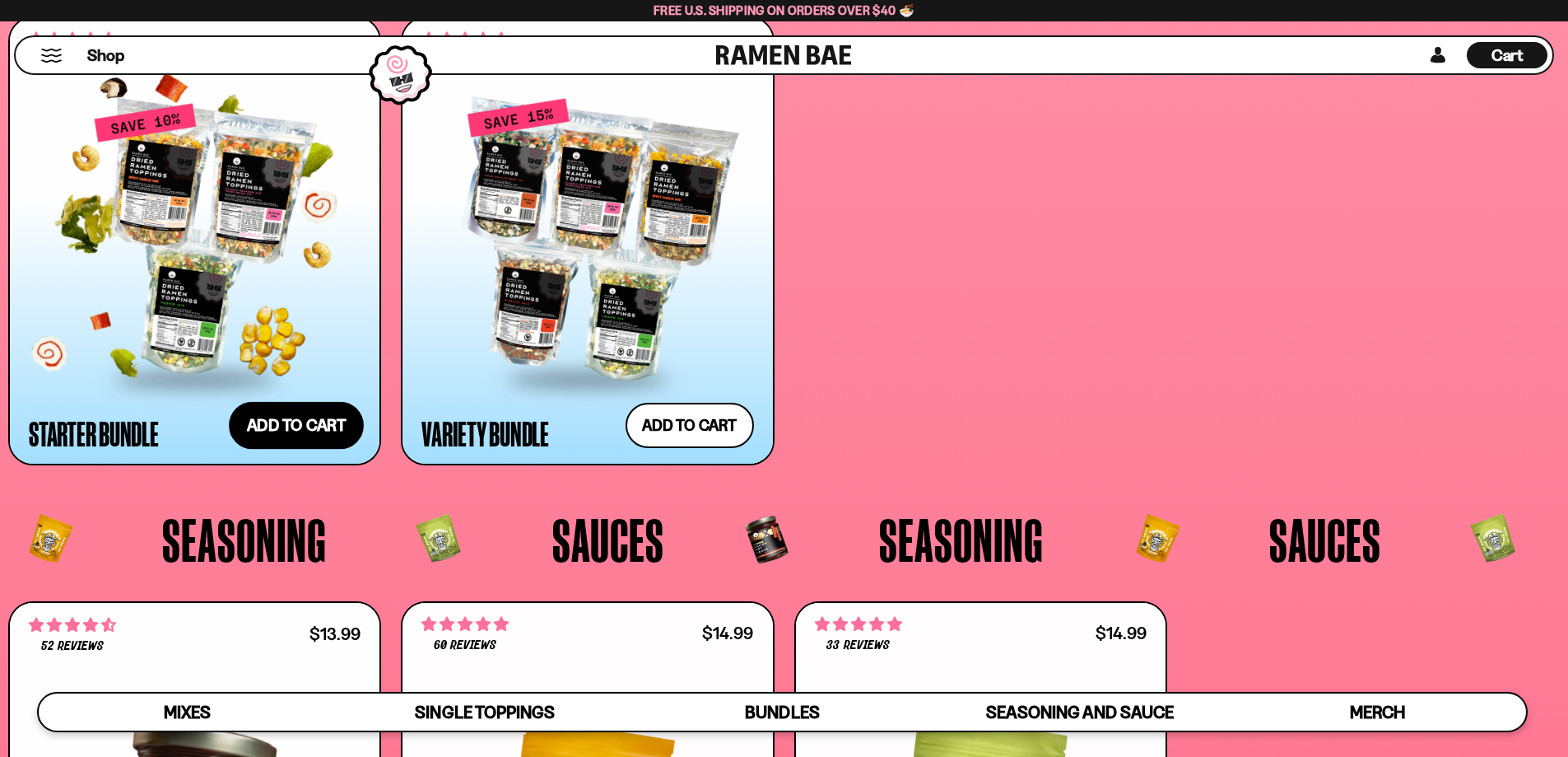
click at [294, 425] on button "Add to cart Add ― Regular price $69.99 Regular price $77.97 USD Sale price $69.…" at bounding box center [296, 426] width 135 height 47
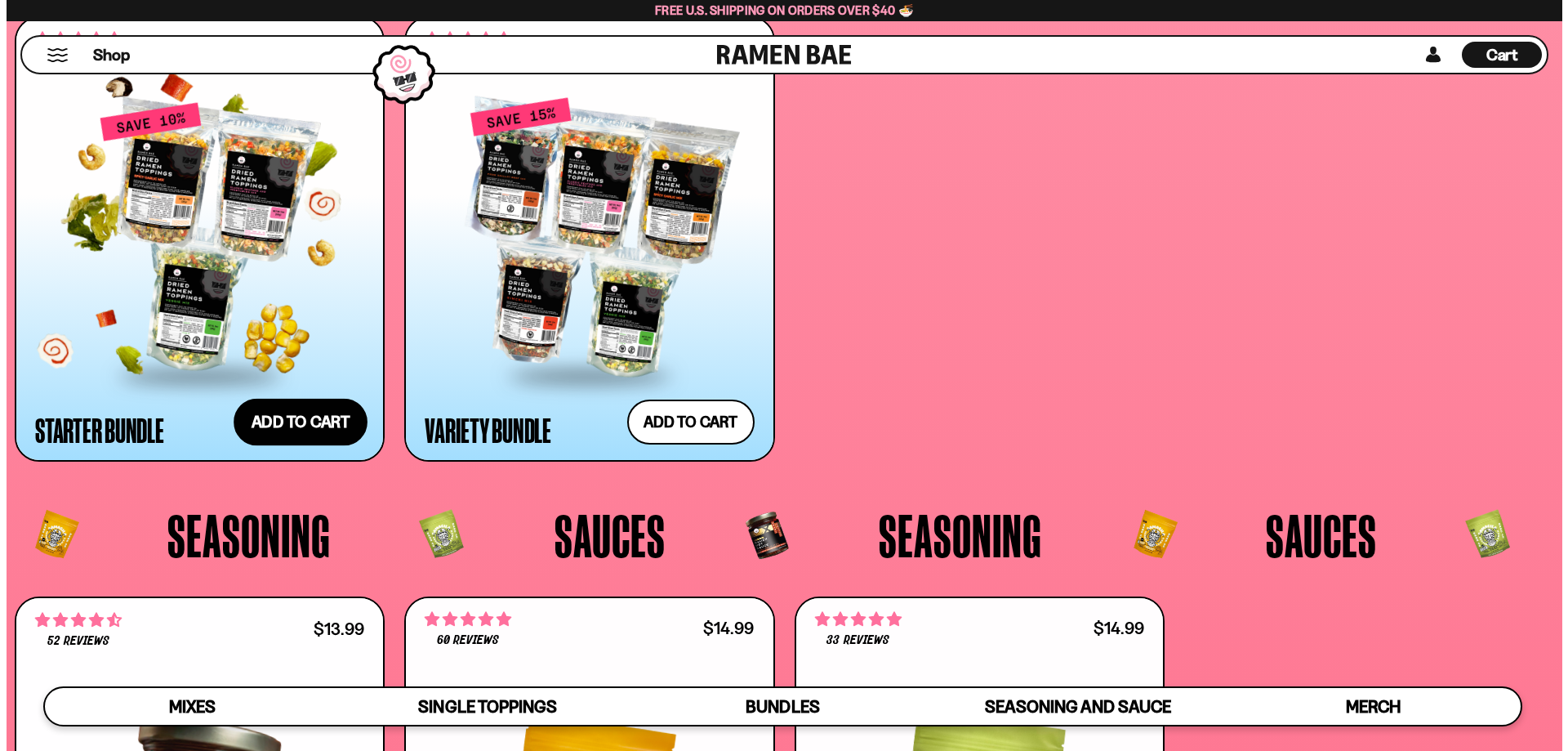
scroll to position [4295, 0]
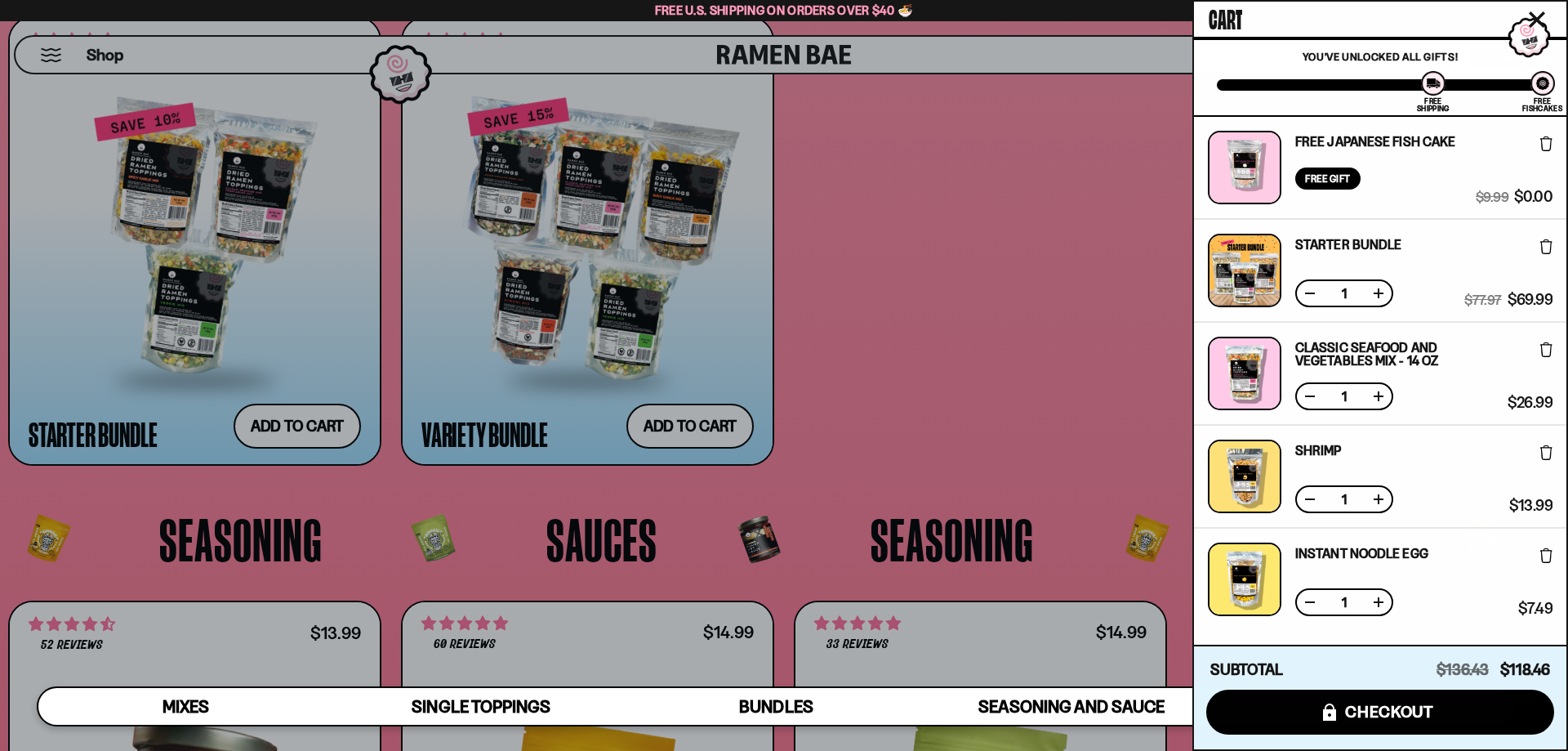
click at [1256, 279] on div at bounding box center [1244, 270] width 73 height 73
click at [228, 333] on div at bounding box center [784, 376] width 1568 height 751
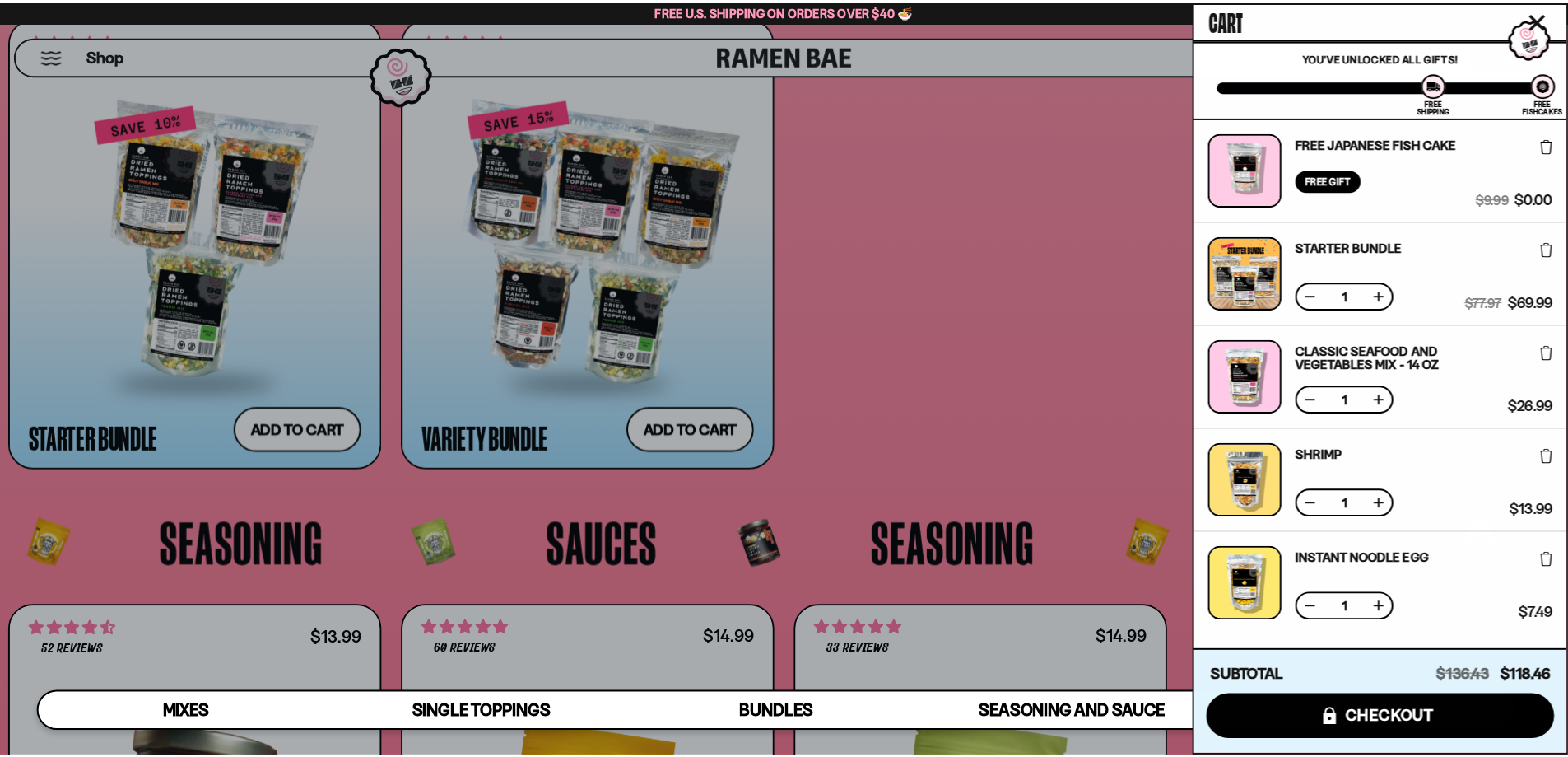
scroll to position [4301, 0]
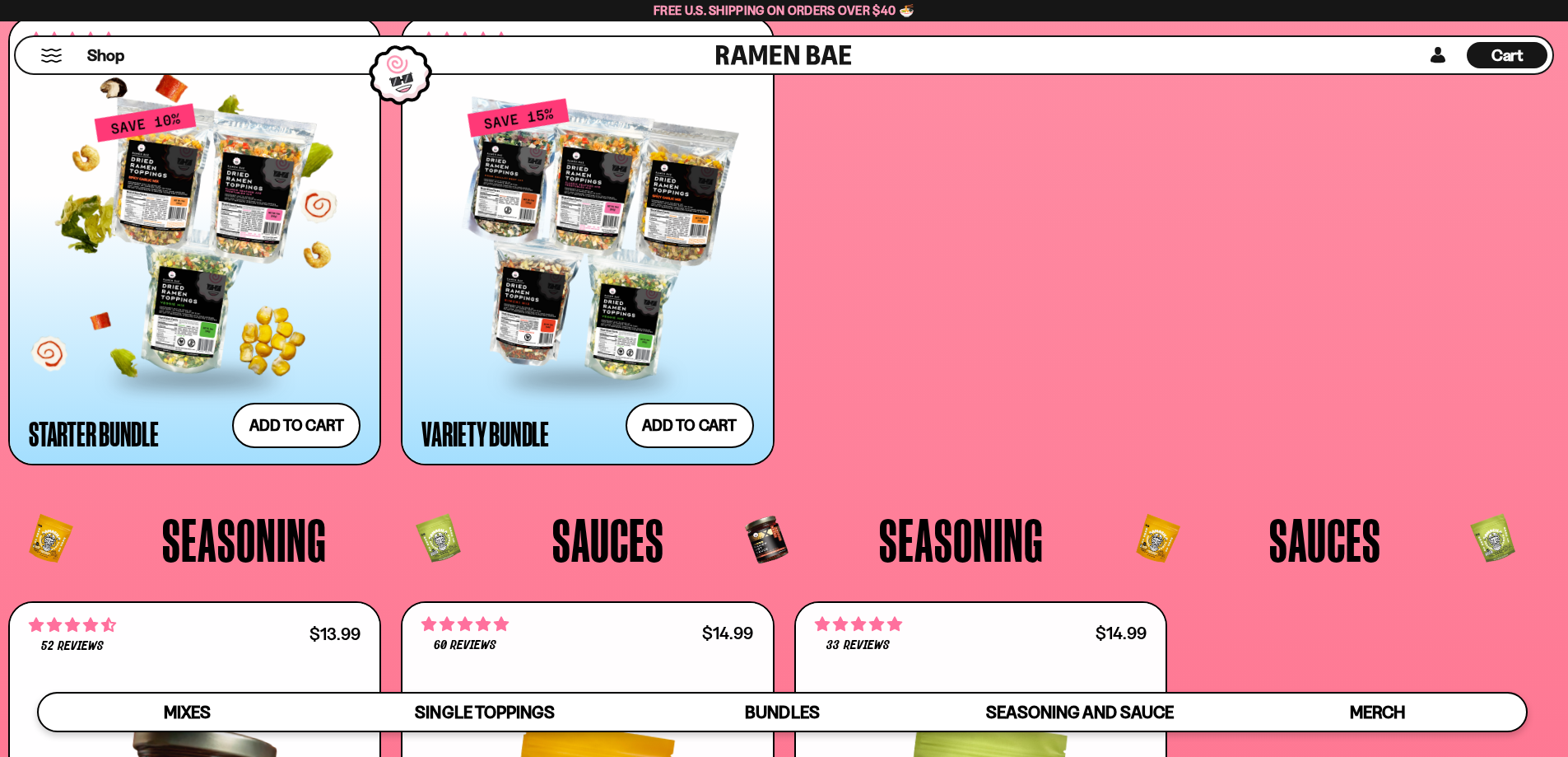
click at [198, 331] on div at bounding box center [194, 239] width 332 height 275
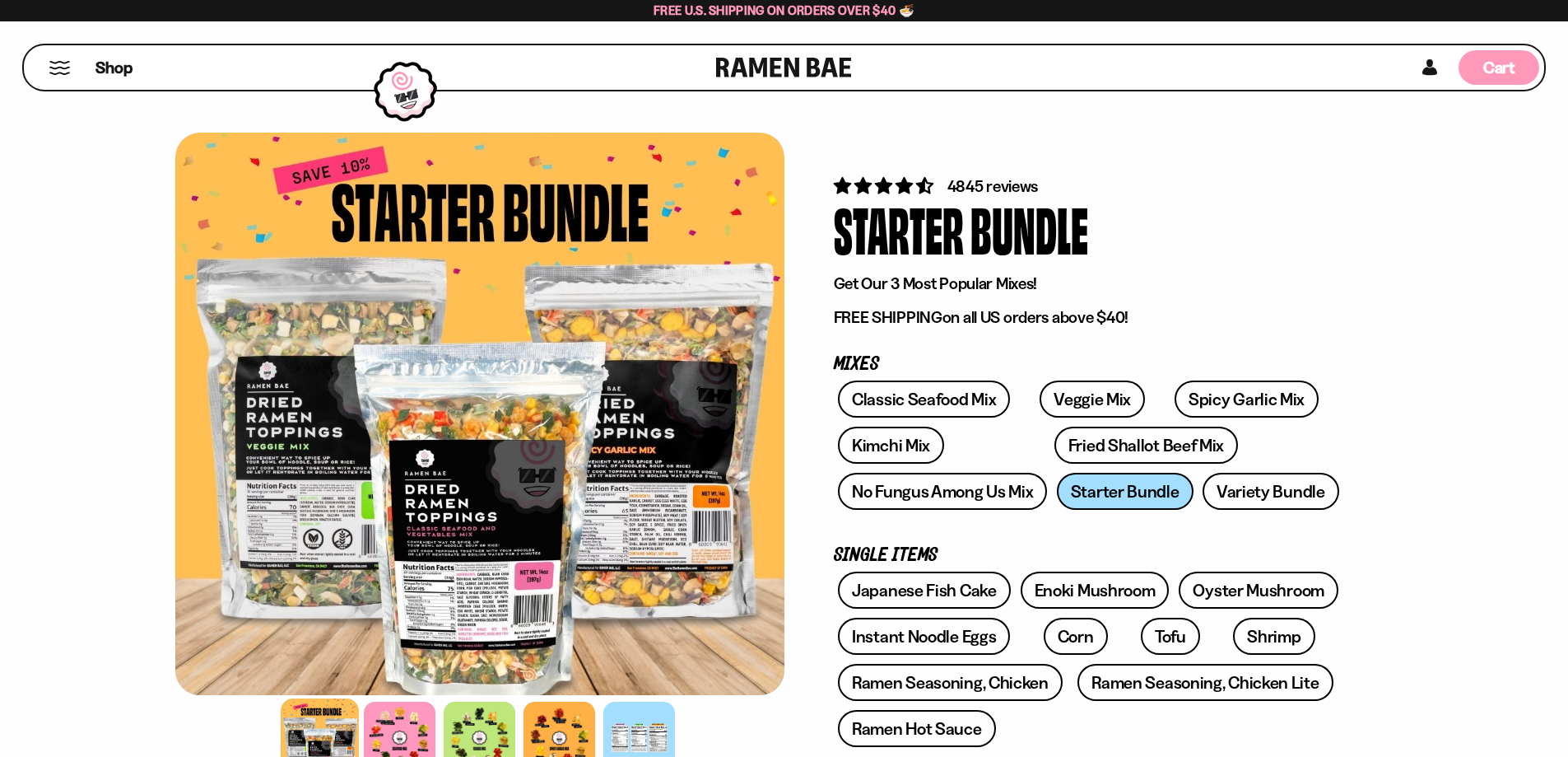
click at [1484, 81] on div "Cart D0381C2F-513E-4F90-8A41-6F0A75DCBAAA" at bounding box center [1499, 67] width 80 height 35
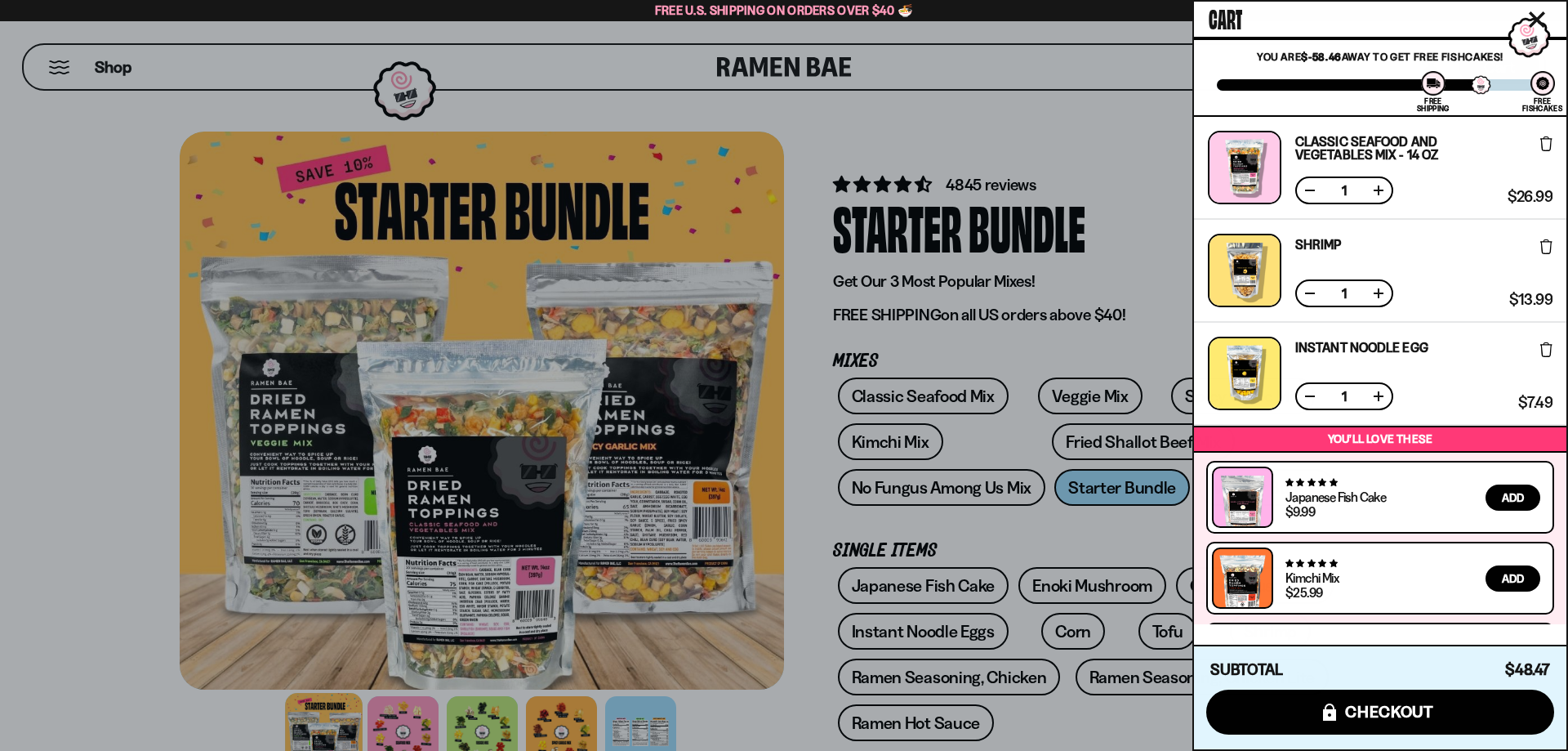
click at [1503, 499] on span "Add" at bounding box center [1514, 498] width 23 height 11
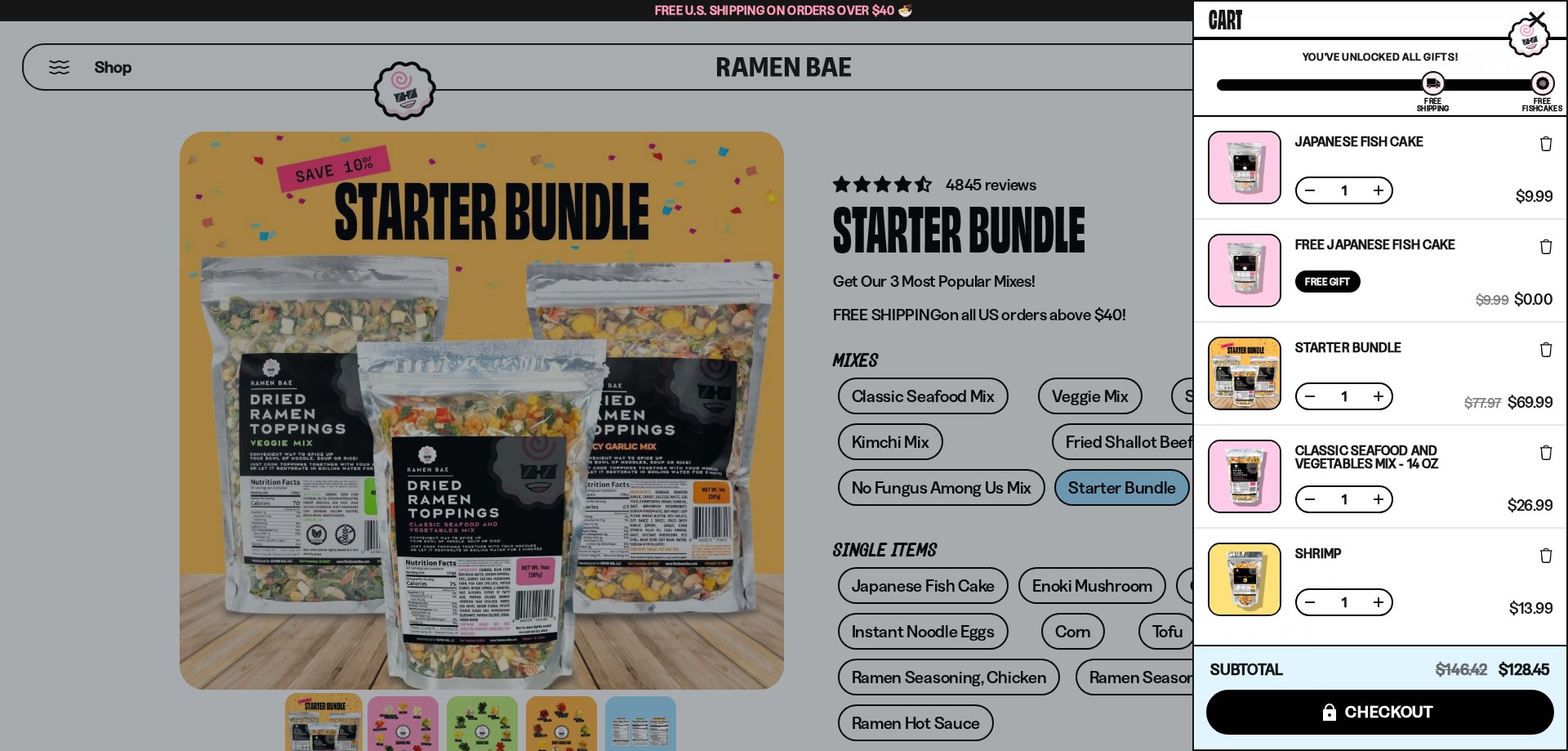
click at [1536, 360] on div "$77.97 $69.99 (Saved $7.98 )" at bounding box center [1509, 374] width 88 height 73
click at [1542, 357] on icon at bounding box center [1546, 350] width 12 height 15
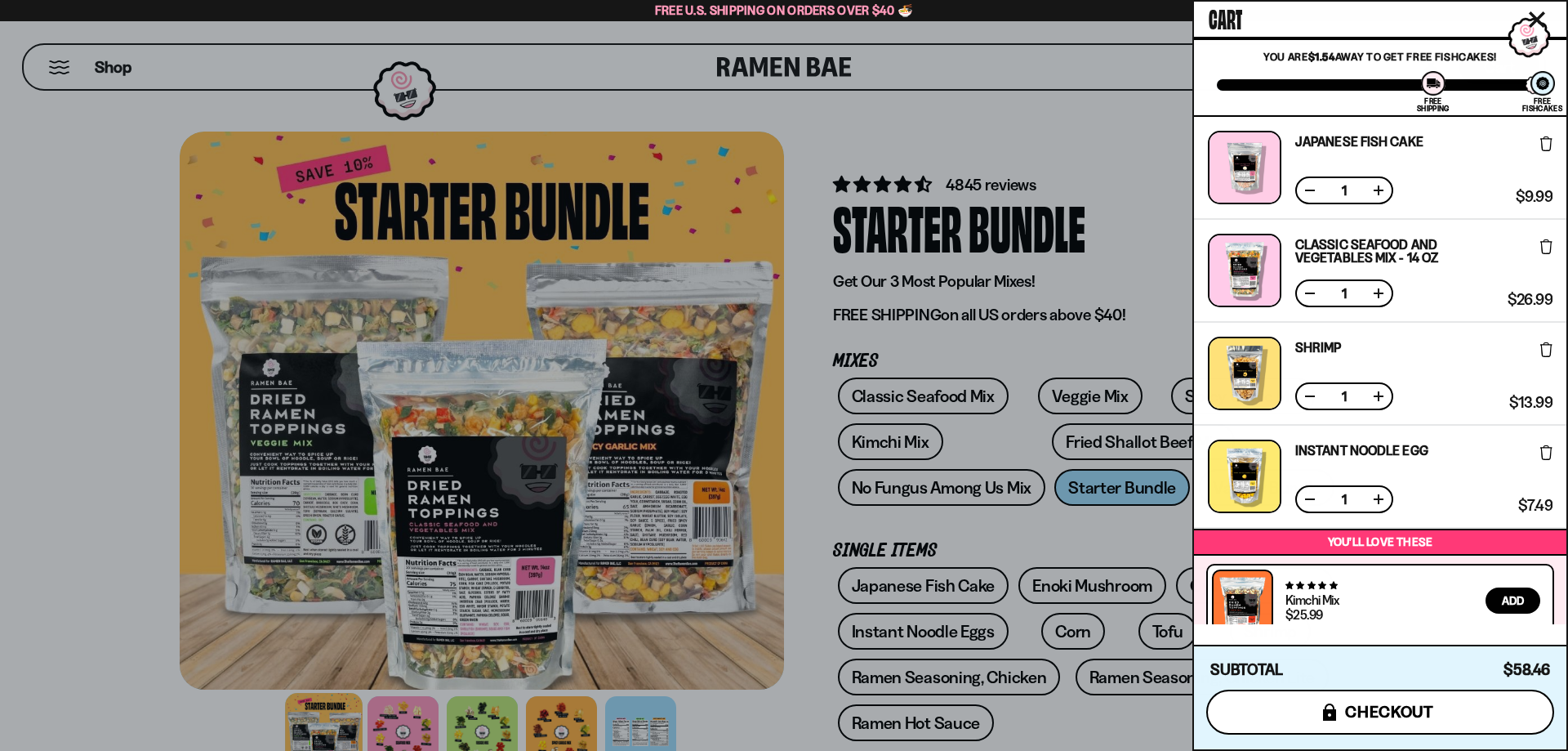
click at [1426, 710] on span "checkout" at bounding box center [1390, 712] width 89 height 18
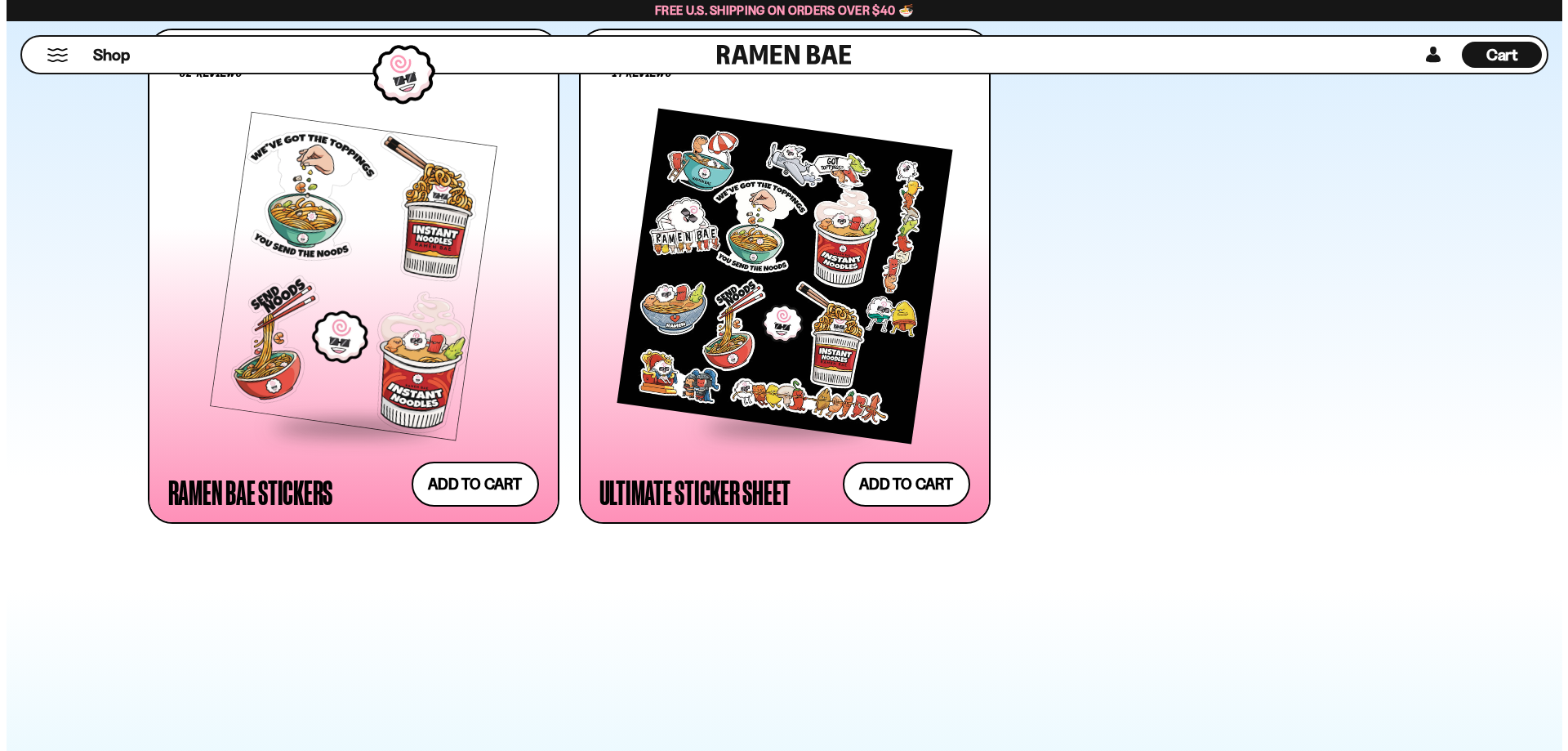
scroll to position [4086, 0]
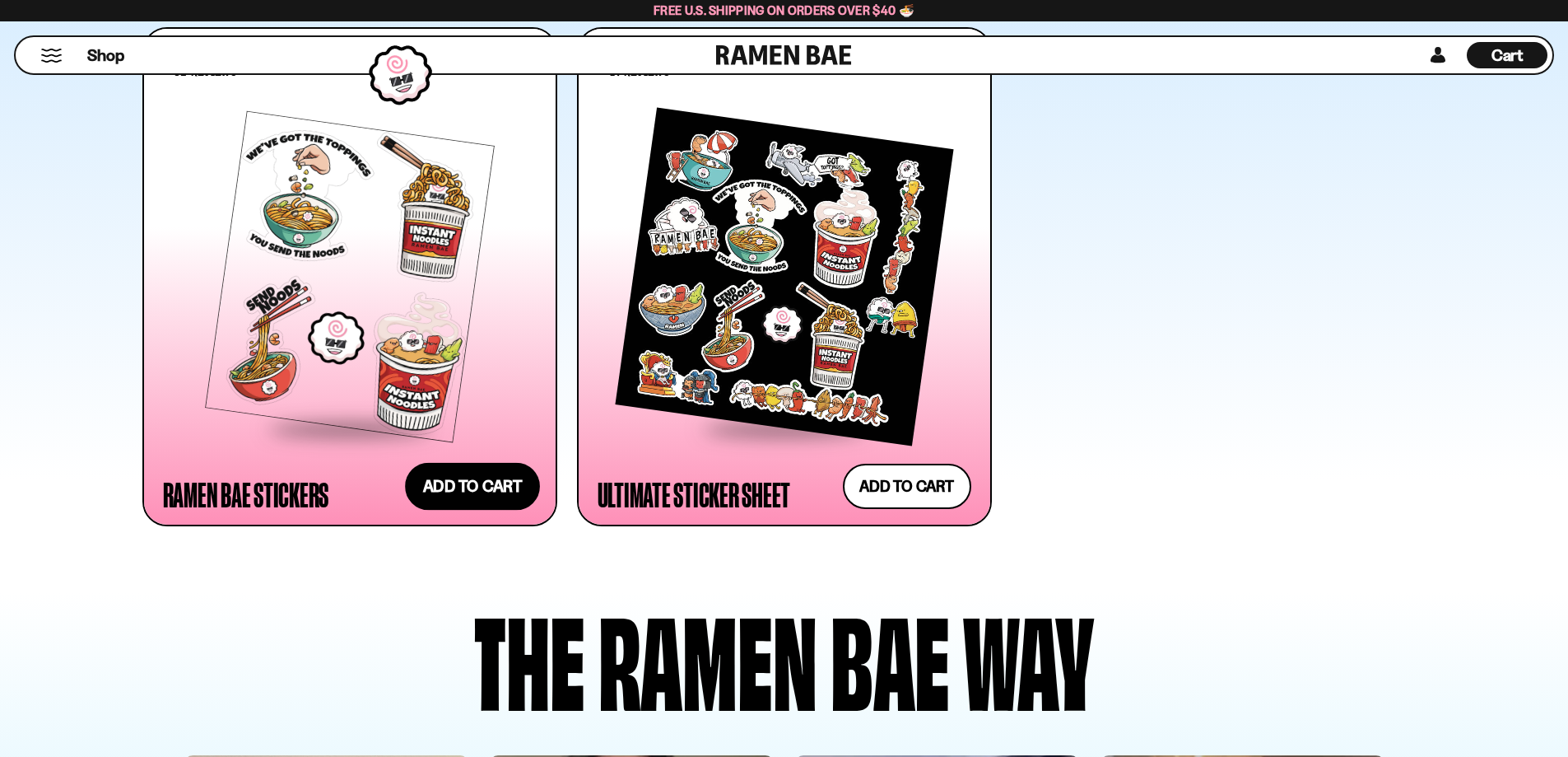
click at [469, 484] on button "Add to cart Add ― Regular price $4.99 Regular price Sale price $4.99 Unit price…" at bounding box center [472, 486] width 135 height 47
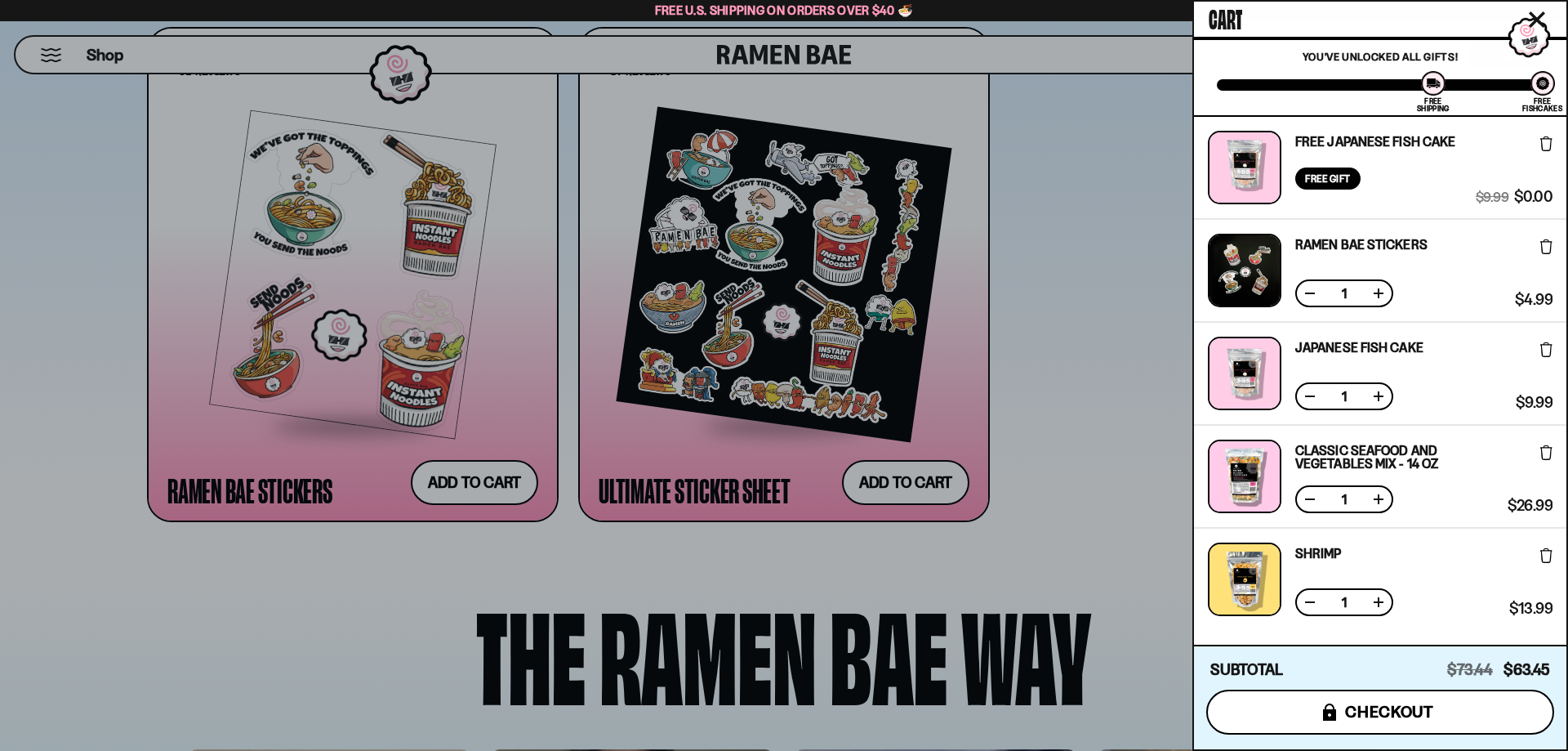
click at [1397, 704] on span "checkout" at bounding box center [1390, 712] width 89 height 18
